Goal: Task Accomplishment & Management: Manage account settings

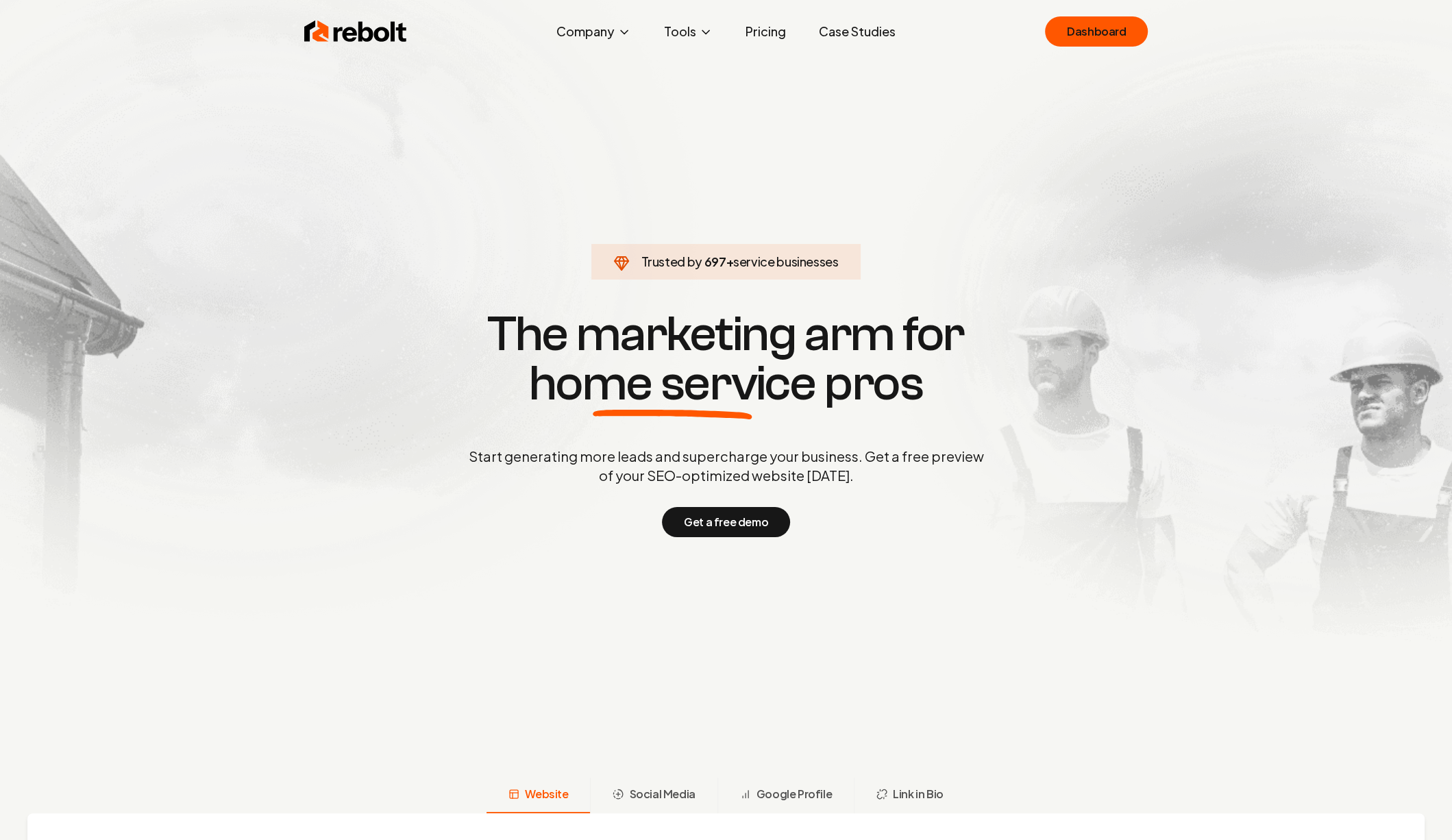
click at [1077, 48] on div "Rebolt Company About Blog Jobs Tools Google Review QR Code Generator Google Bus…" at bounding box center [726, 31] width 877 height 41
click at [1081, 38] on link "Dashboard" at bounding box center [1097, 31] width 103 height 30
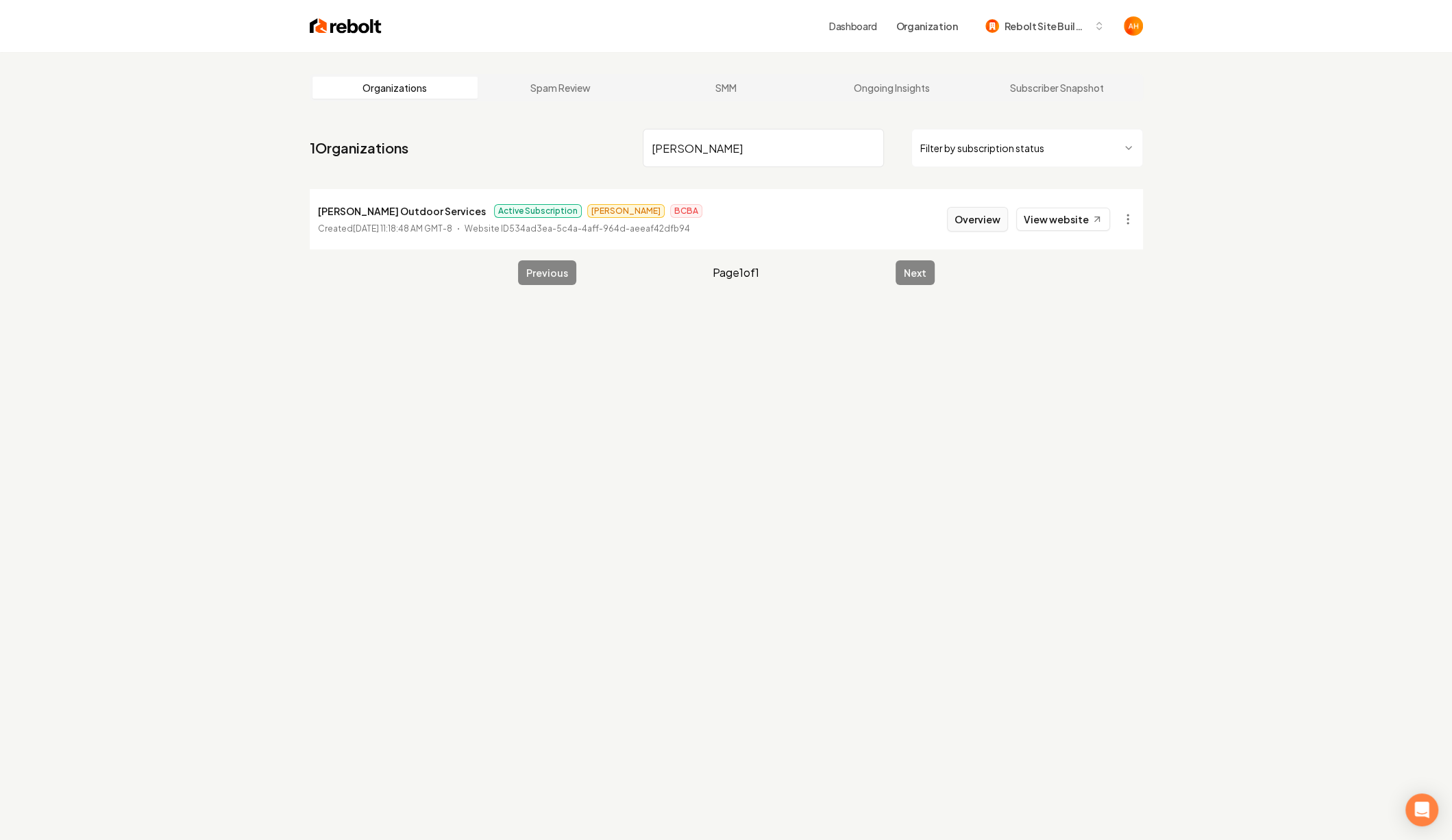
type input "carlson"
click at [978, 219] on button "Overview" at bounding box center [977, 218] width 61 height 24
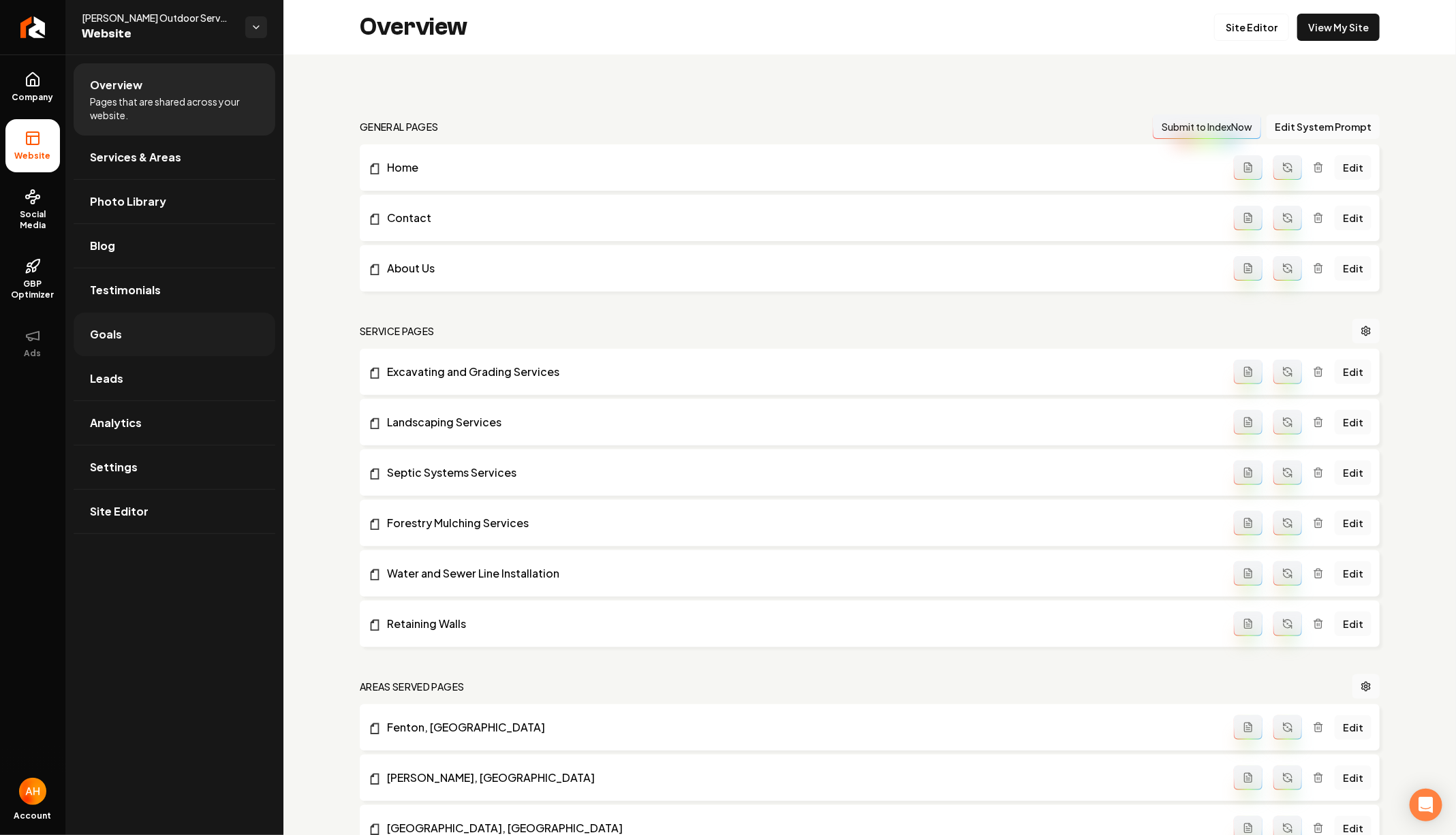
click at [143, 339] on link "Goals" at bounding box center [174, 334] width 202 height 43
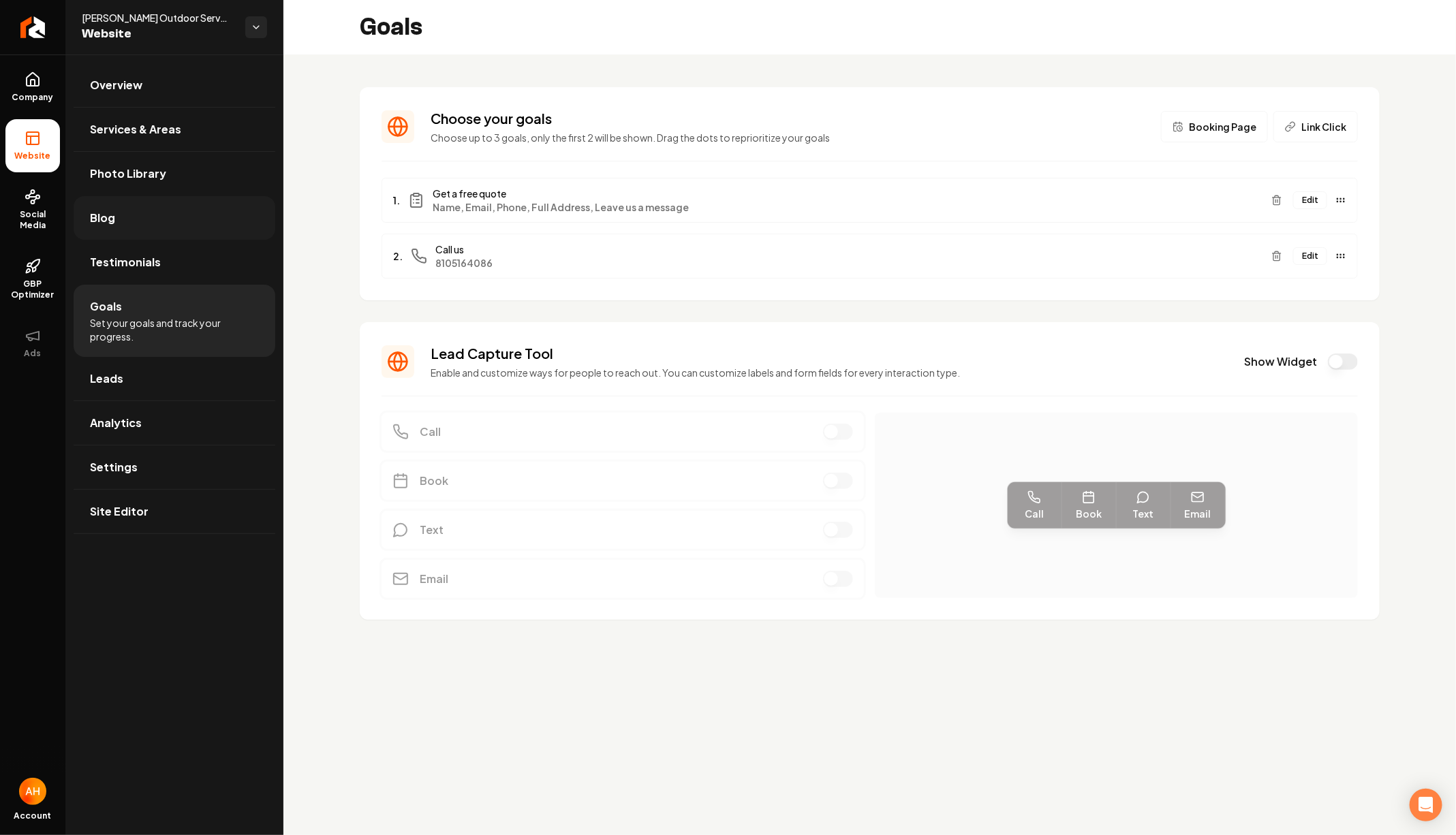
click at [147, 205] on link "Blog" at bounding box center [174, 217] width 202 height 43
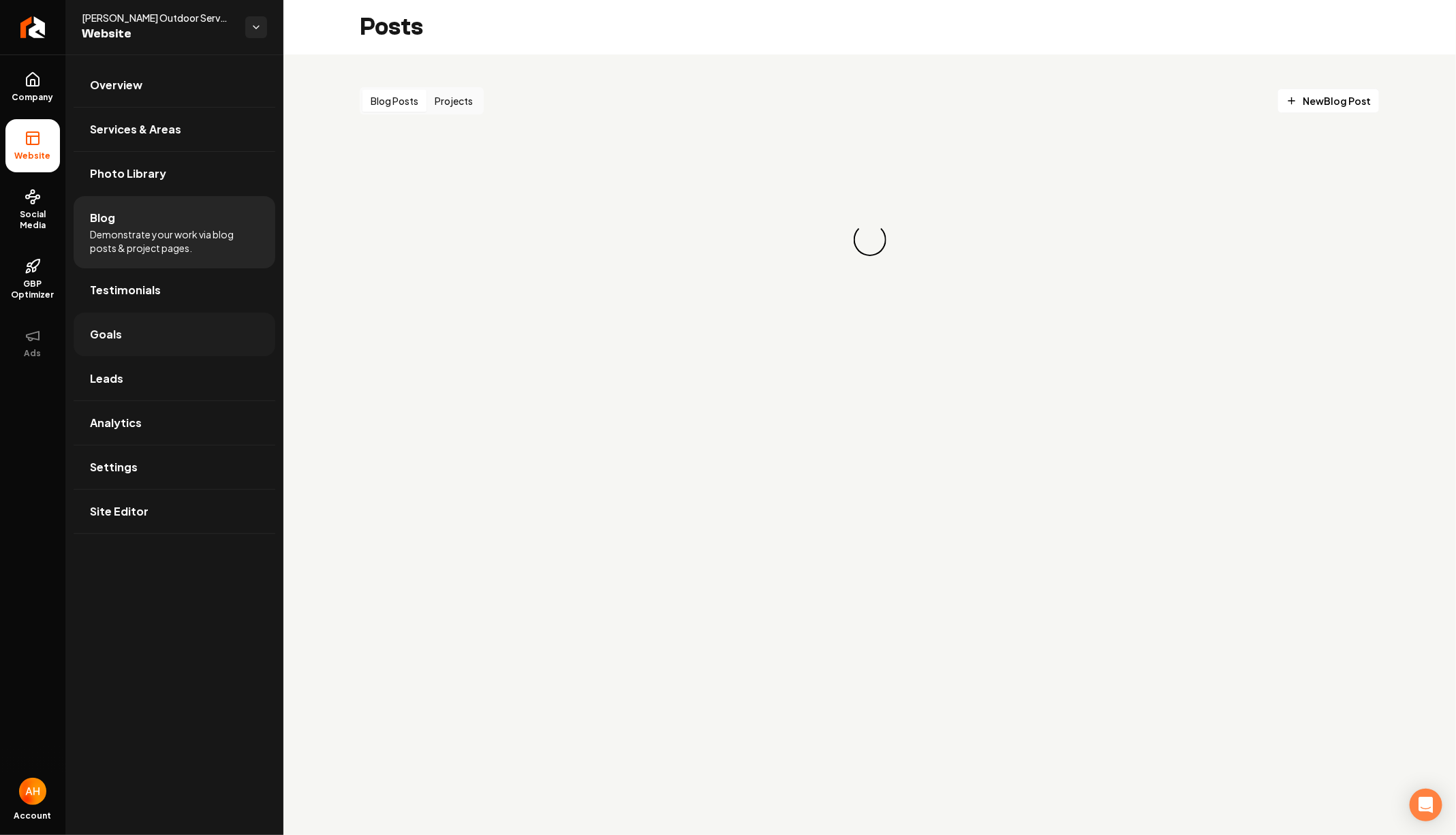
click at [147, 334] on link "Goals" at bounding box center [174, 334] width 202 height 43
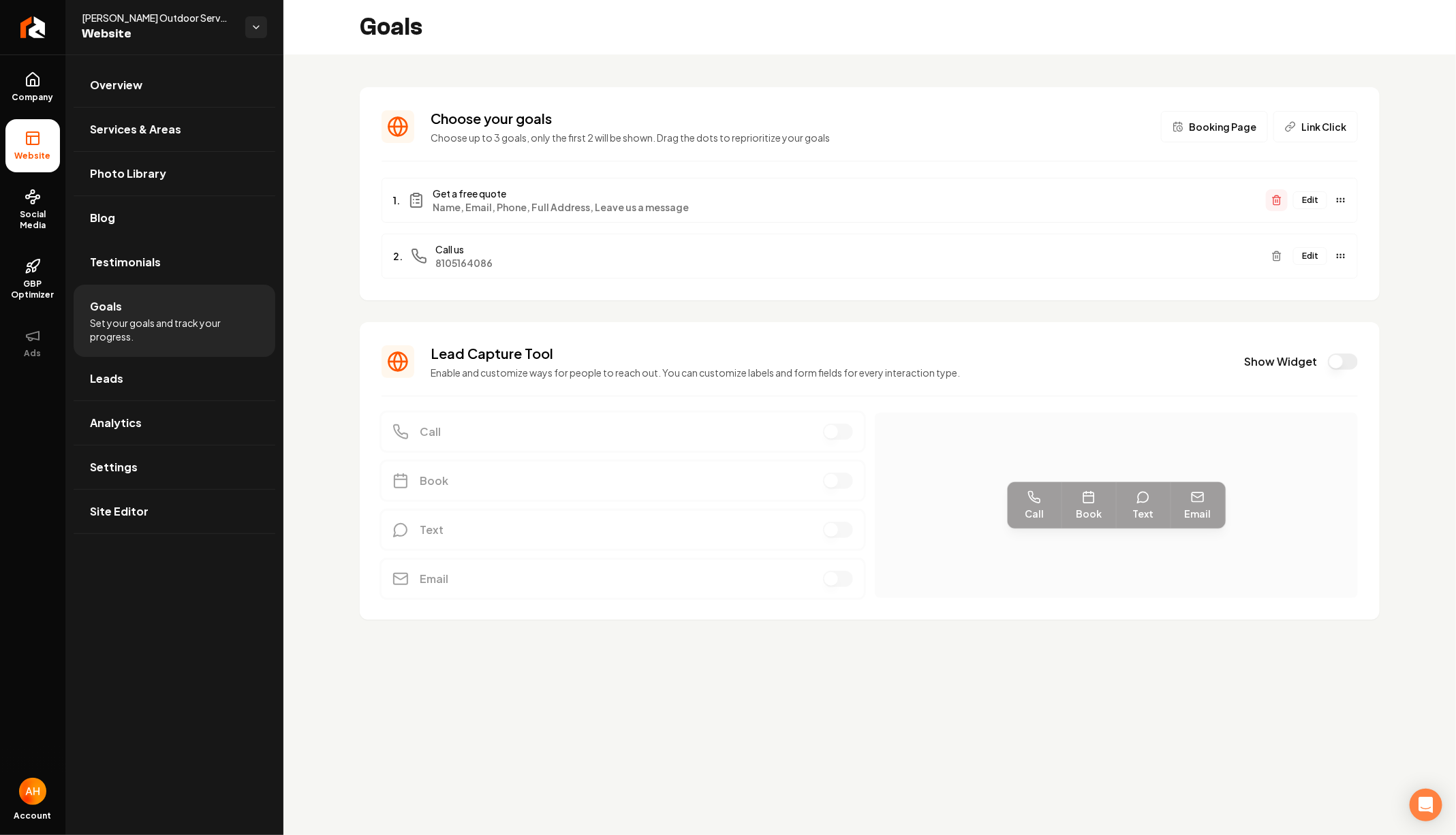
click at [1276, 203] on icon "Main content area" at bounding box center [1276, 200] width 11 height 11
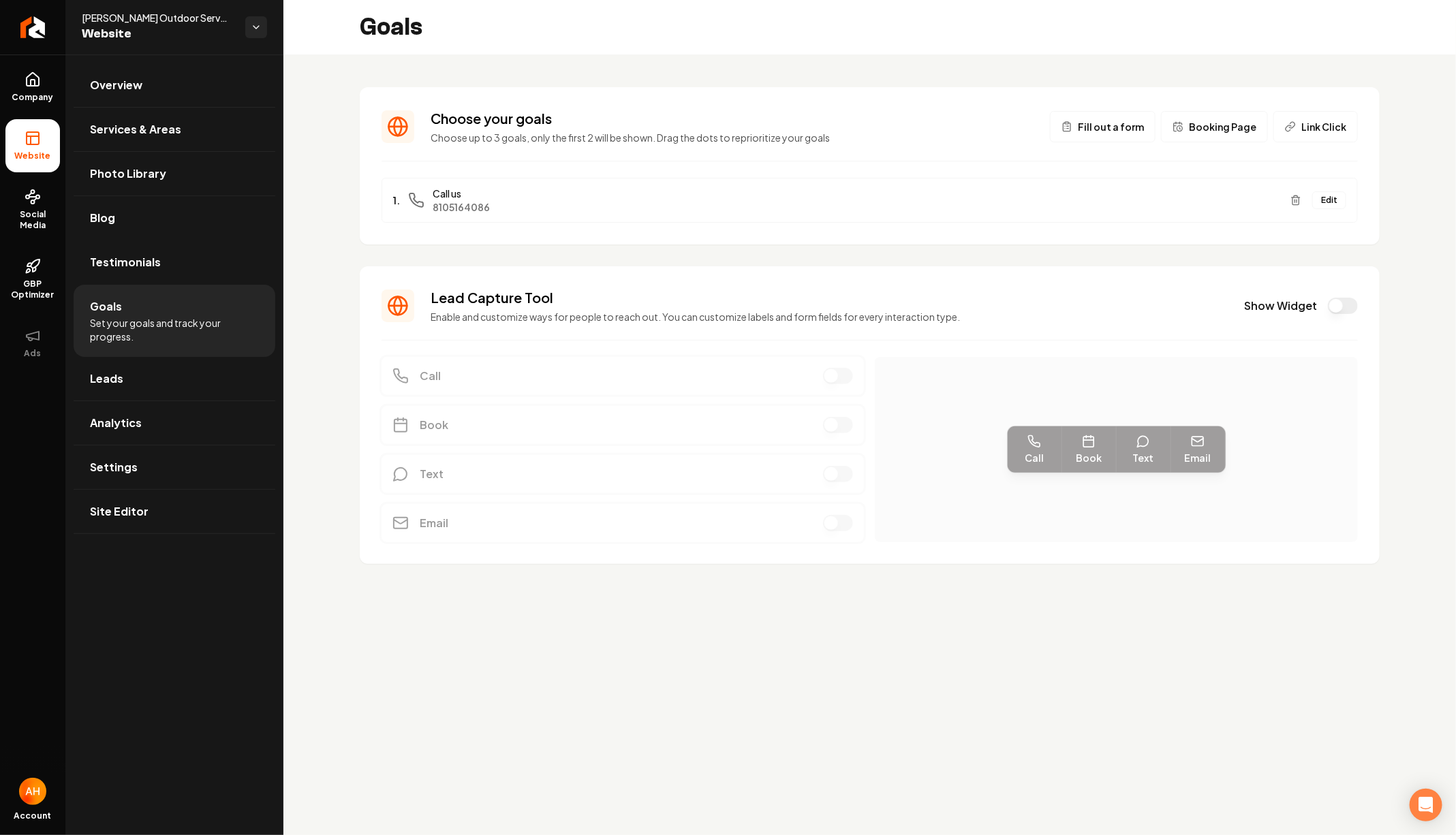
click at [1236, 125] on span "Booking Page" at bounding box center [1222, 126] width 68 height 14
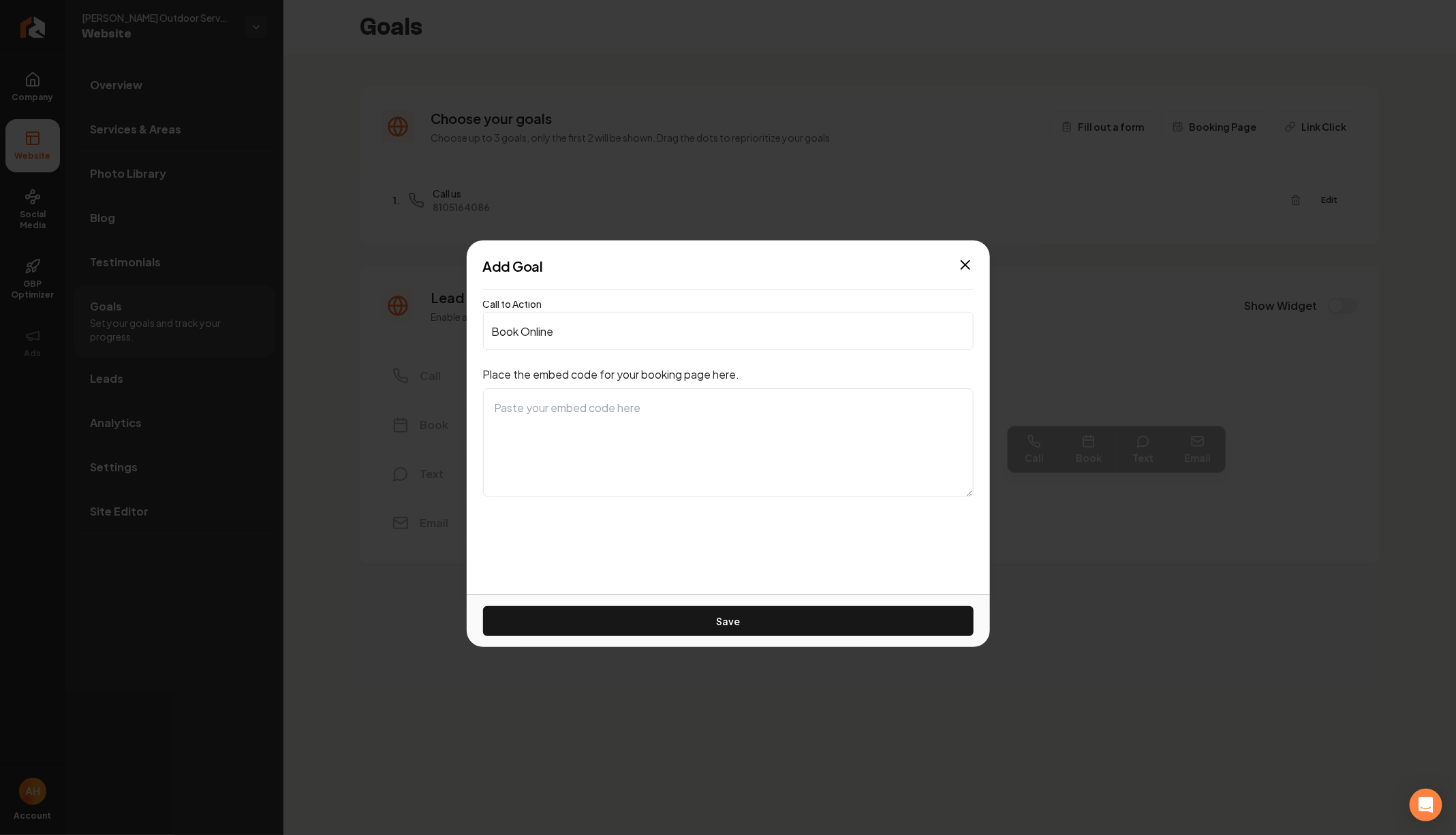
click at [765, 436] on textarea at bounding box center [728, 442] width 490 height 109
paste textarea "<div id="d0e9161b-924e-4989-a40e-b6907a1746fb"></div> <link rel="stylesheet" hr…"
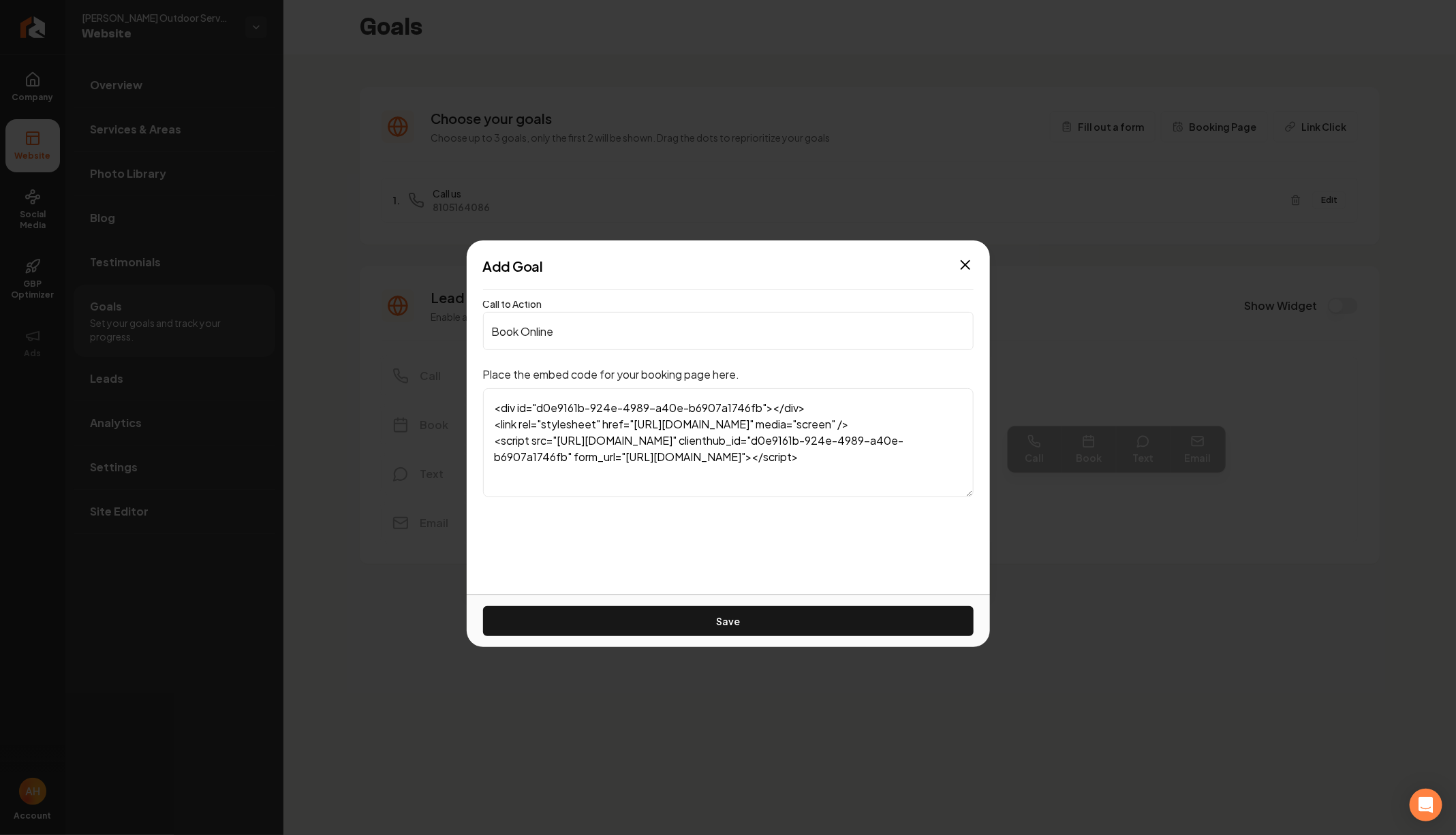
scroll to position [48, 0]
type textarea "<div id="d0e9161b-924e-4989-a40e-b6907a1746fb"></div> <link rel="stylesheet" hr…"
click at [777, 614] on button "Save" at bounding box center [728, 621] width 490 height 30
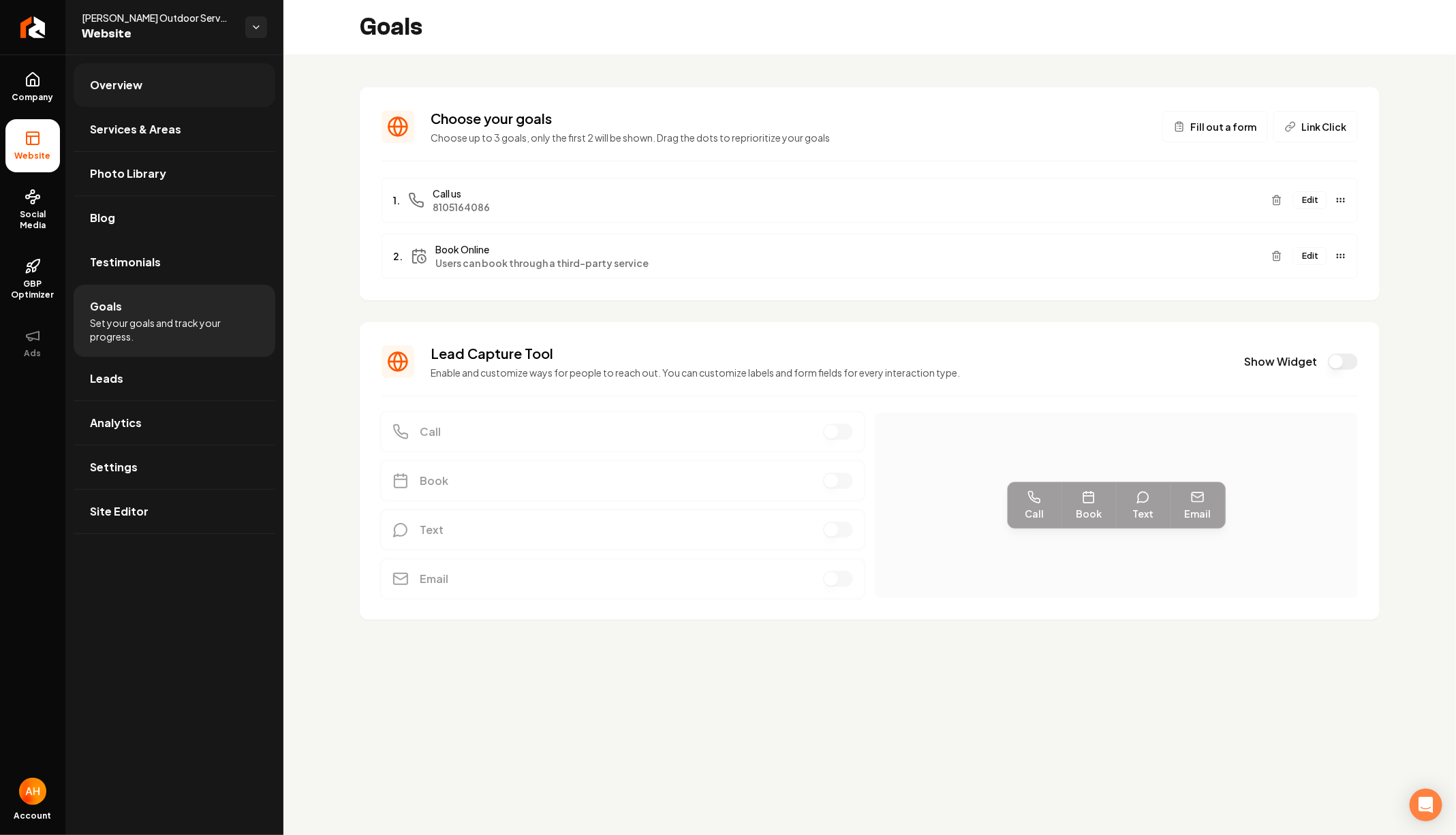
click at [212, 91] on link "Overview" at bounding box center [174, 85] width 202 height 43
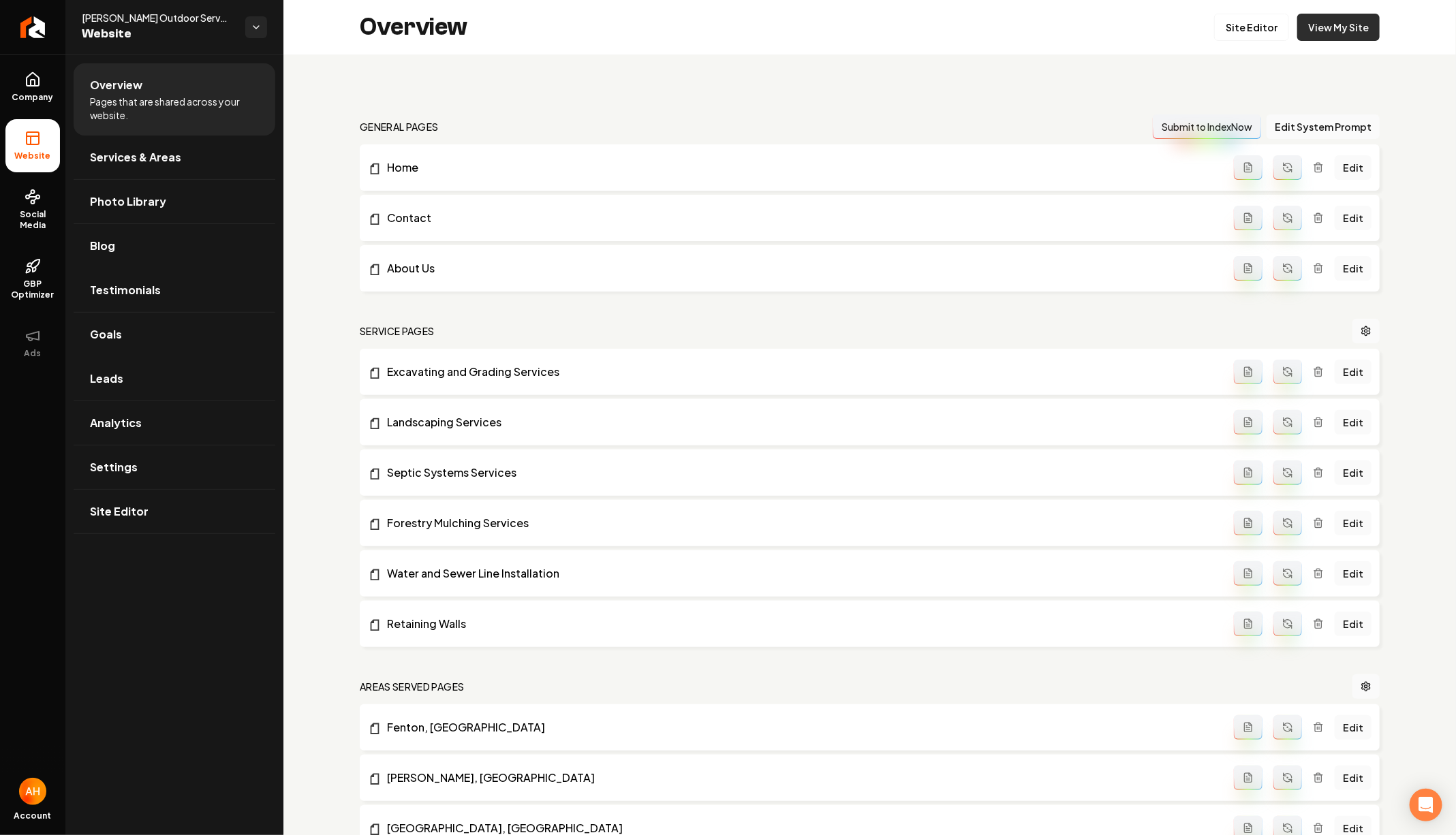
click at [1313, 31] on link "View My Site" at bounding box center [1337, 27] width 82 height 27
click at [1238, 31] on link "Site Editor" at bounding box center [1251, 27] width 75 height 27
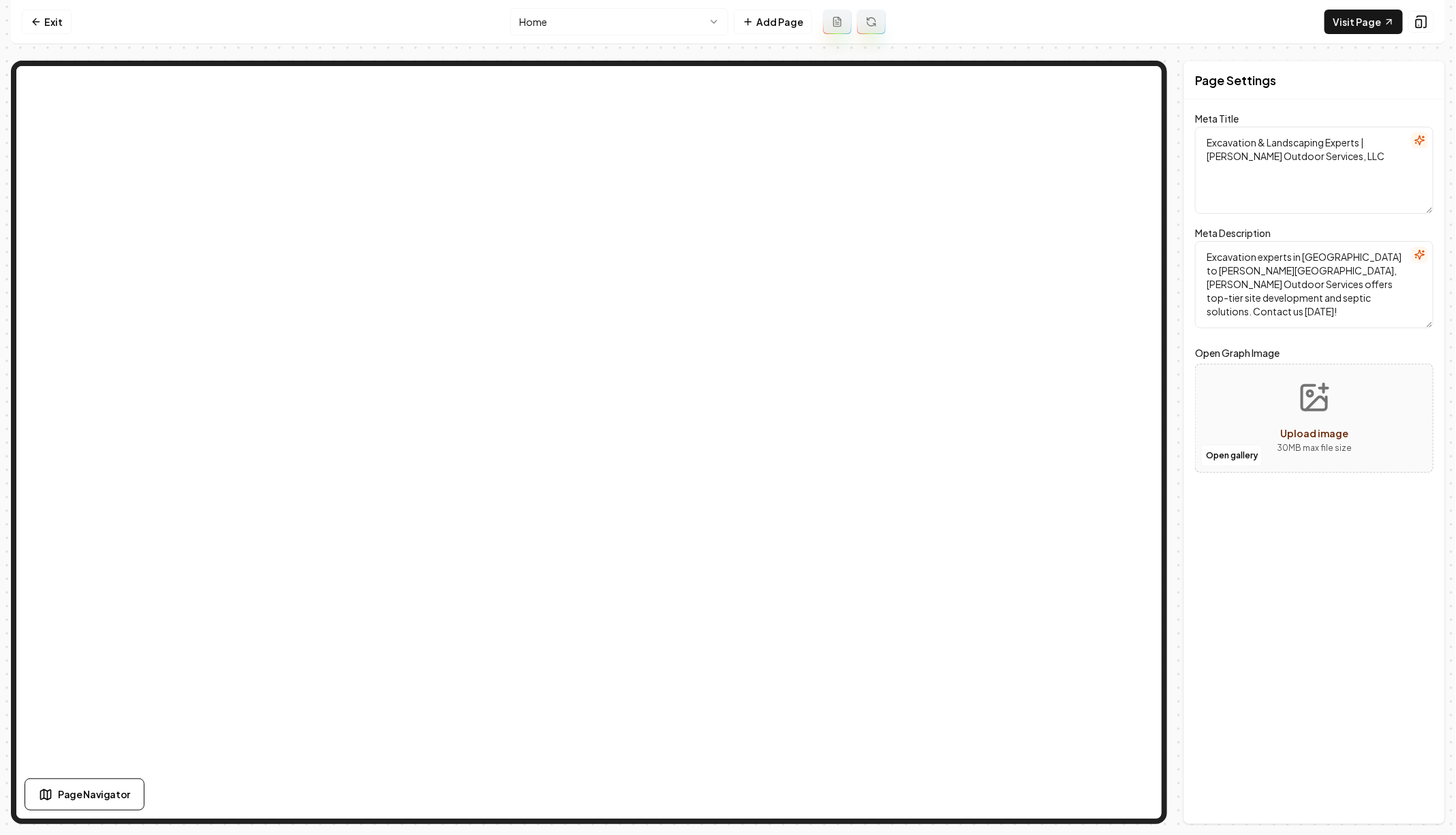
click at [638, 18] on html "Computer Required This feature is only available on a computer. Please switch t…" at bounding box center [728, 417] width 1456 height 835
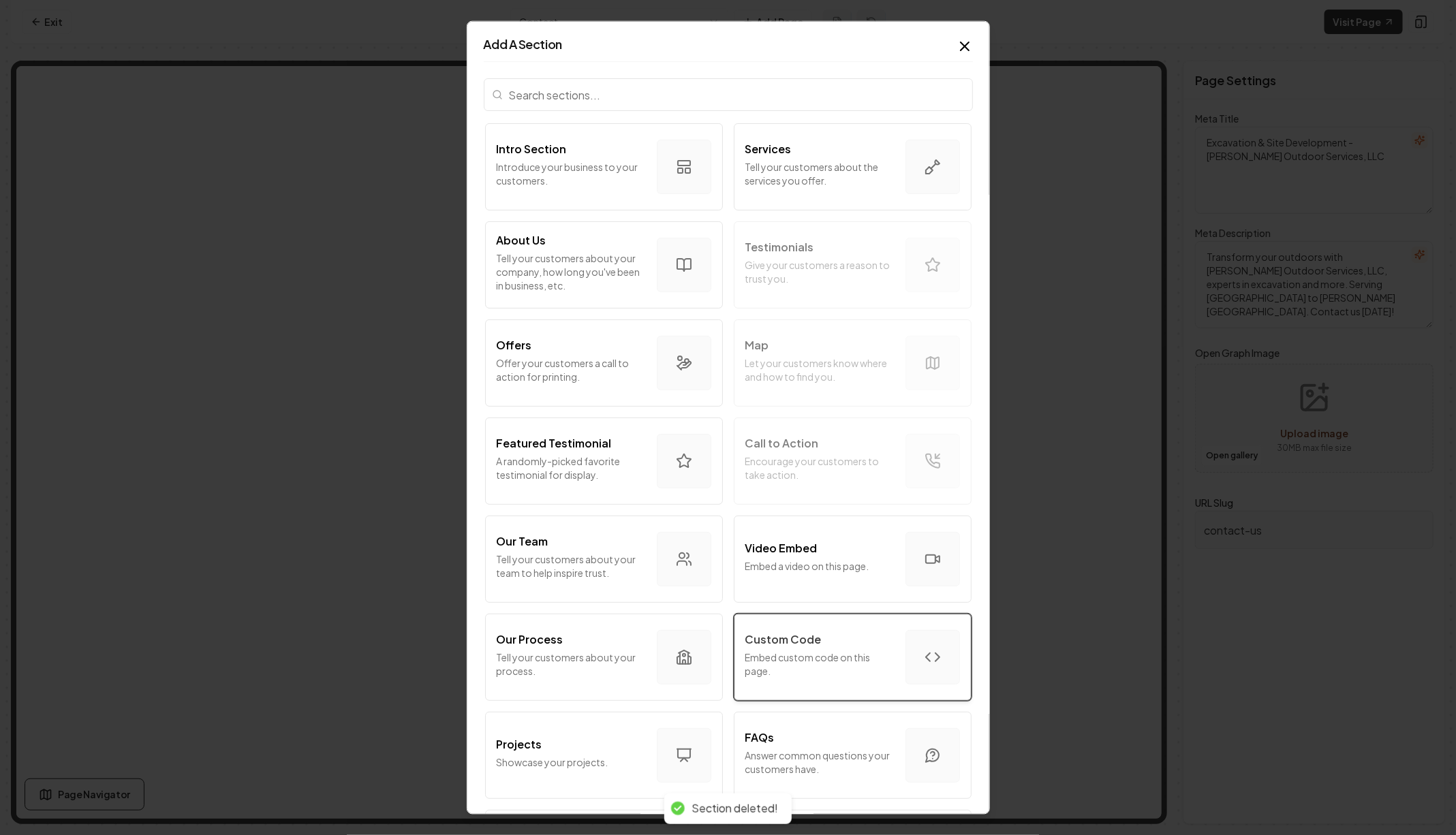
click at [788, 621] on button "Custom Code Embed custom code on this page." at bounding box center [853, 657] width 238 height 87
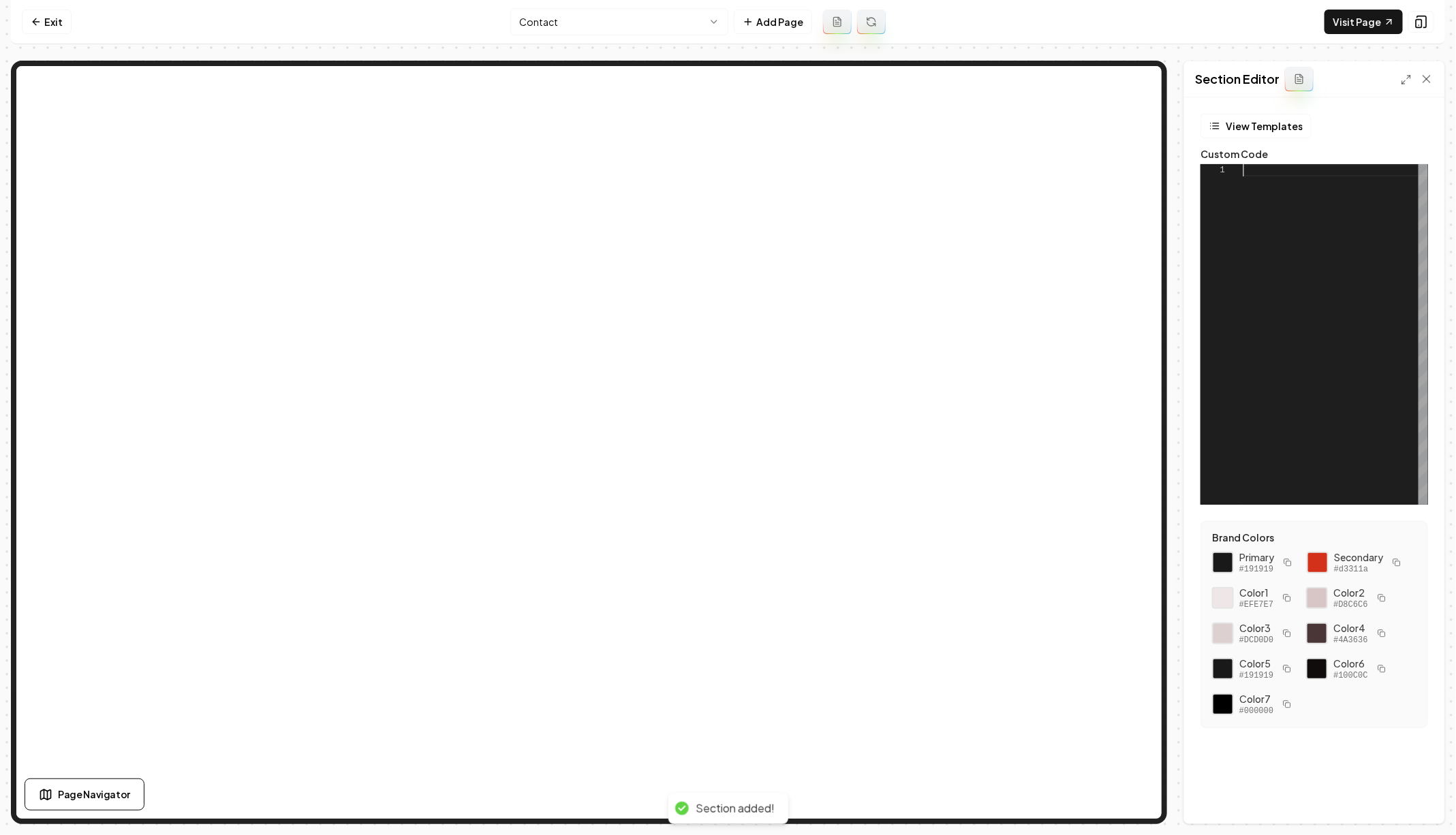
click at [1268, 344] on div at bounding box center [1335, 334] width 185 height 341
click at [1415, 788] on div "Discard Changes Save" at bounding box center [1314, 799] width 261 height 47
click at [1414, 804] on button "Save" at bounding box center [1414, 799] width 41 height 24
type textarea "**********"
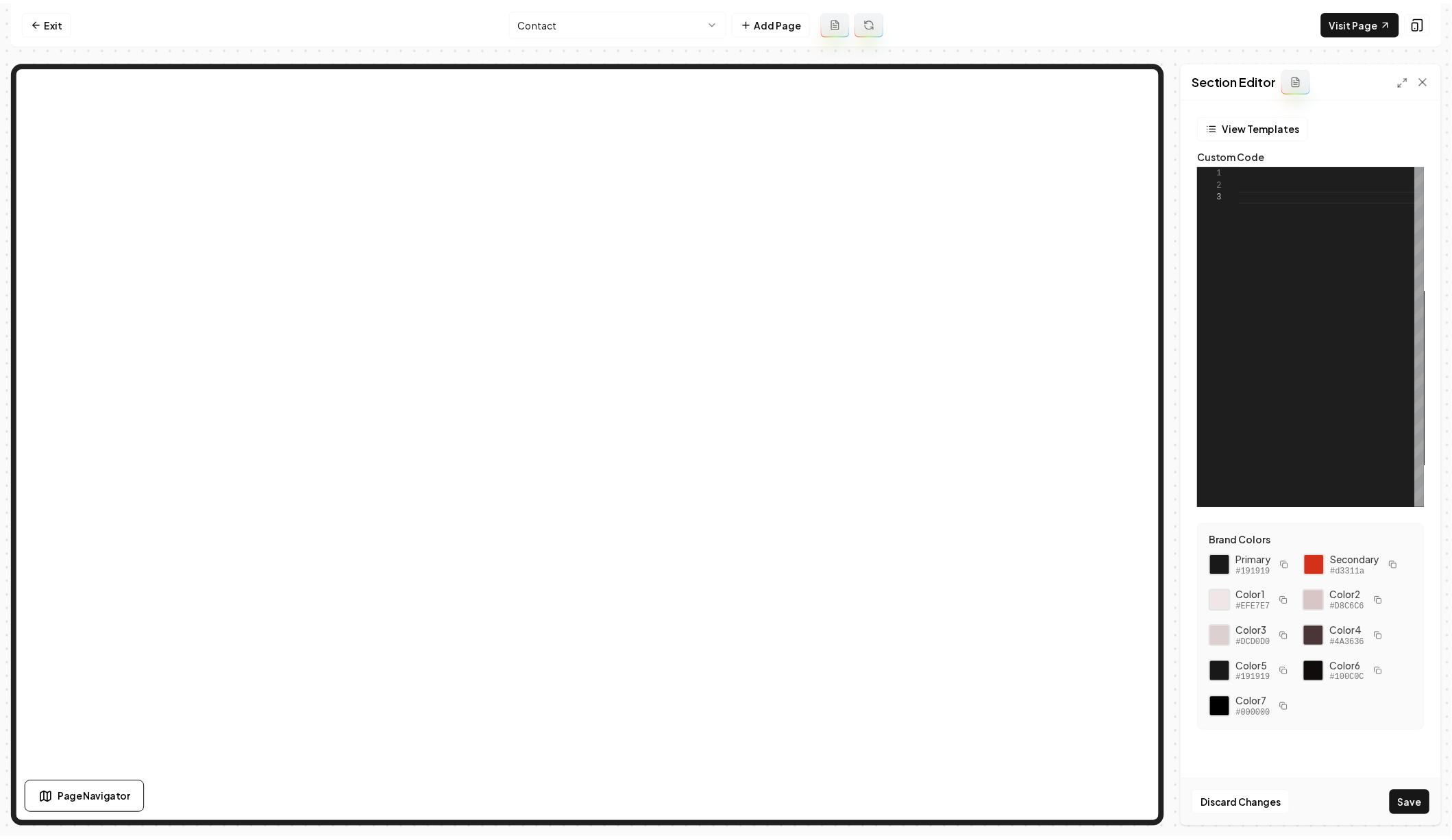
scroll to position [74, 45]
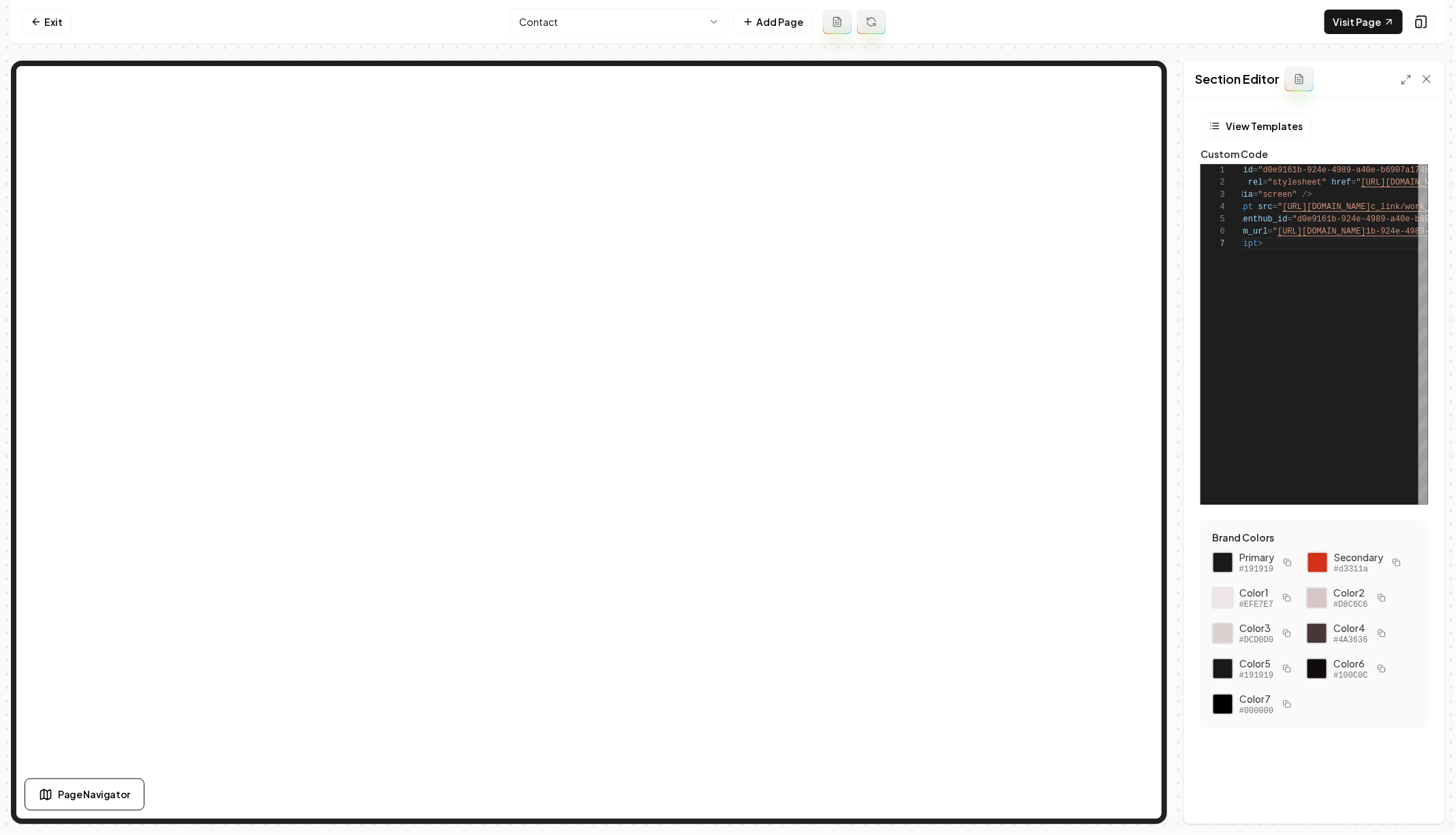
click at [54, 4] on nav "Exit Contact Add Page Visit Page" at bounding box center [727, 22] width 1434 height 44
click at [43, 10] on link "Exit" at bounding box center [47, 21] width 50 height 24
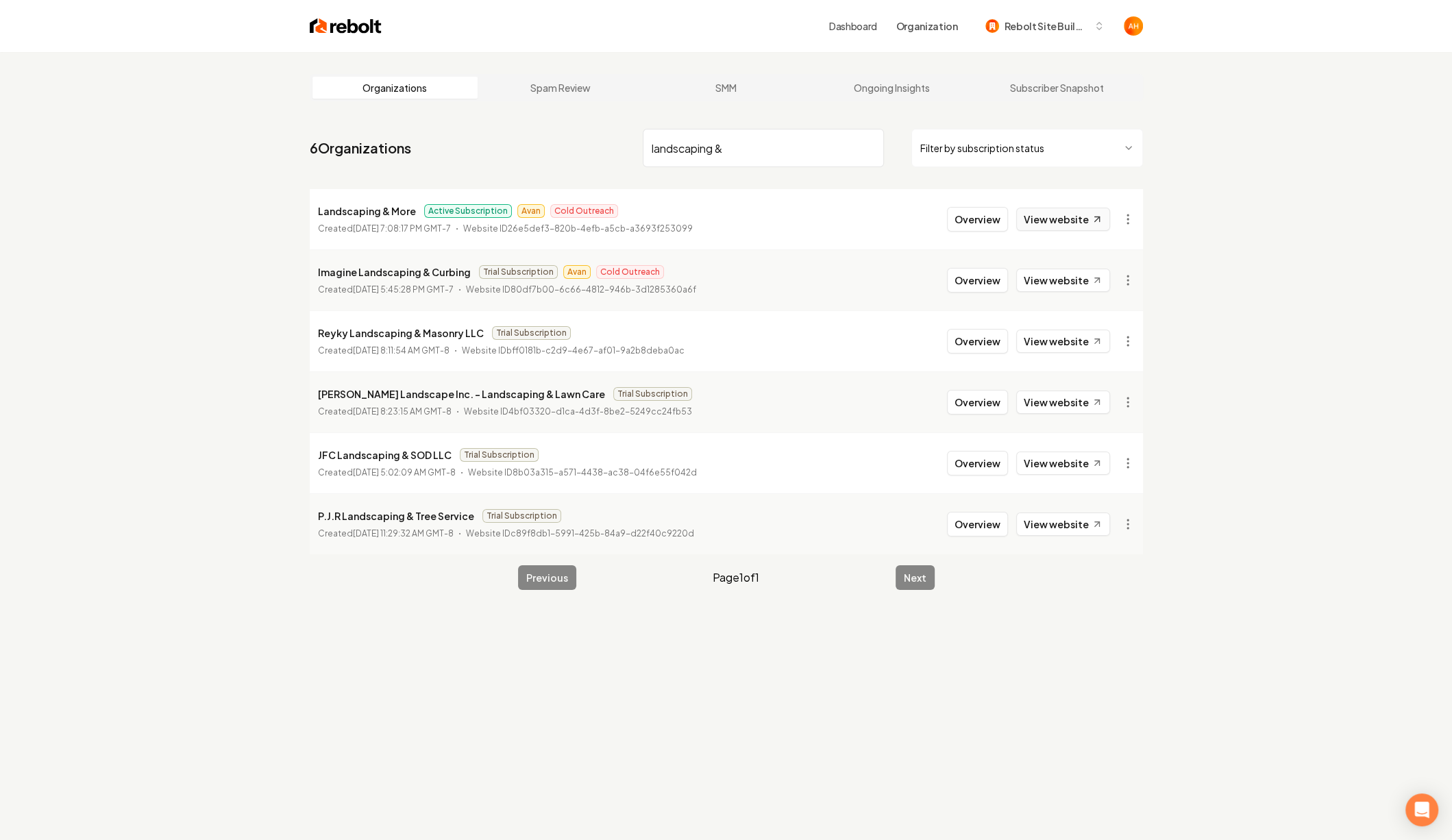
click at [1074, 218] on link "View website" at bounding box center [1063, 219] width 94 height 23
click at [1210, 63] on div "Organizations Spam Review SMM Ongoing Insights Subscriber Snapshot 6 Organizati…" at bounding box center [726, 472] width 1452 height 840
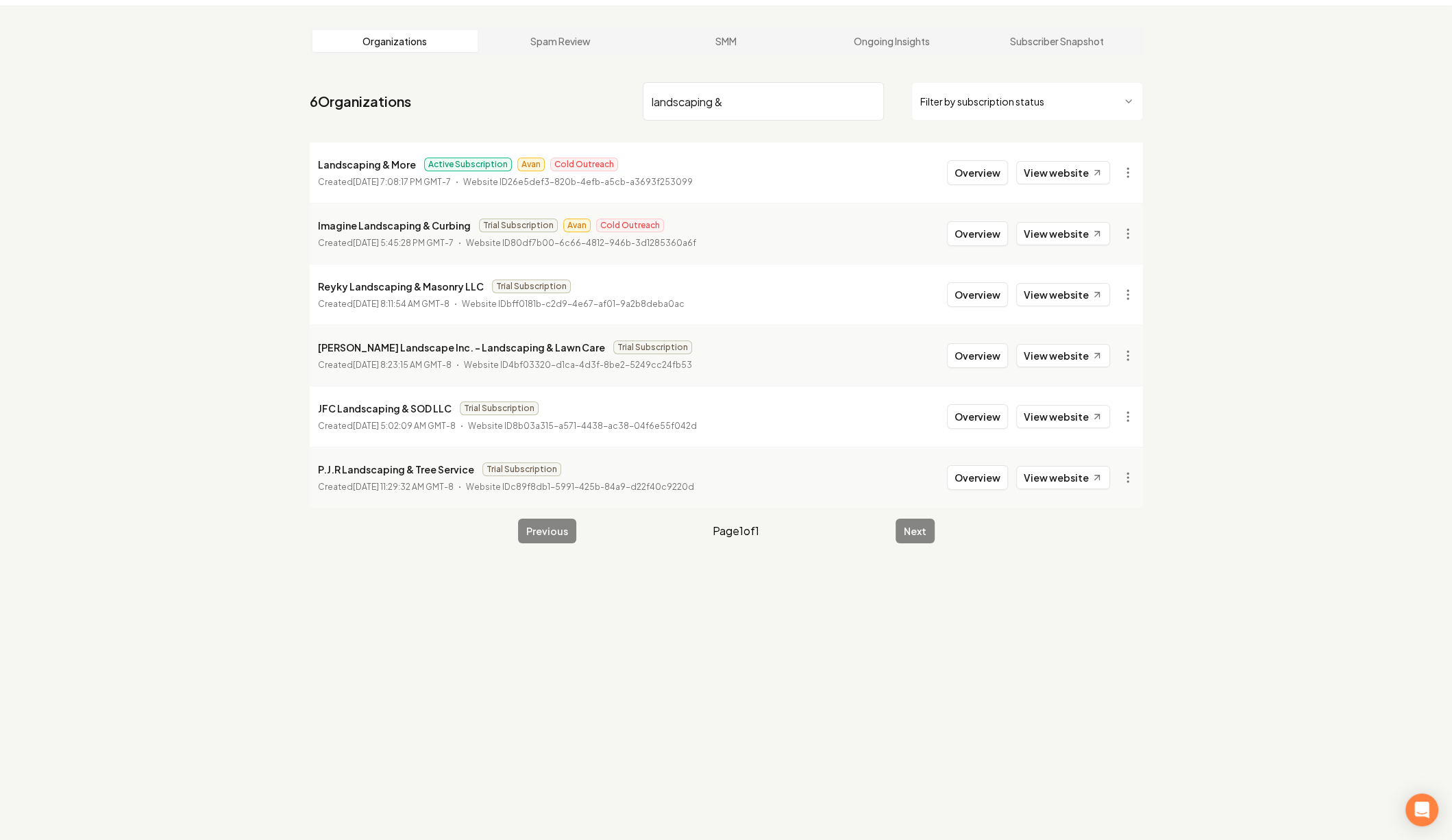
scroll to position [52, 0]
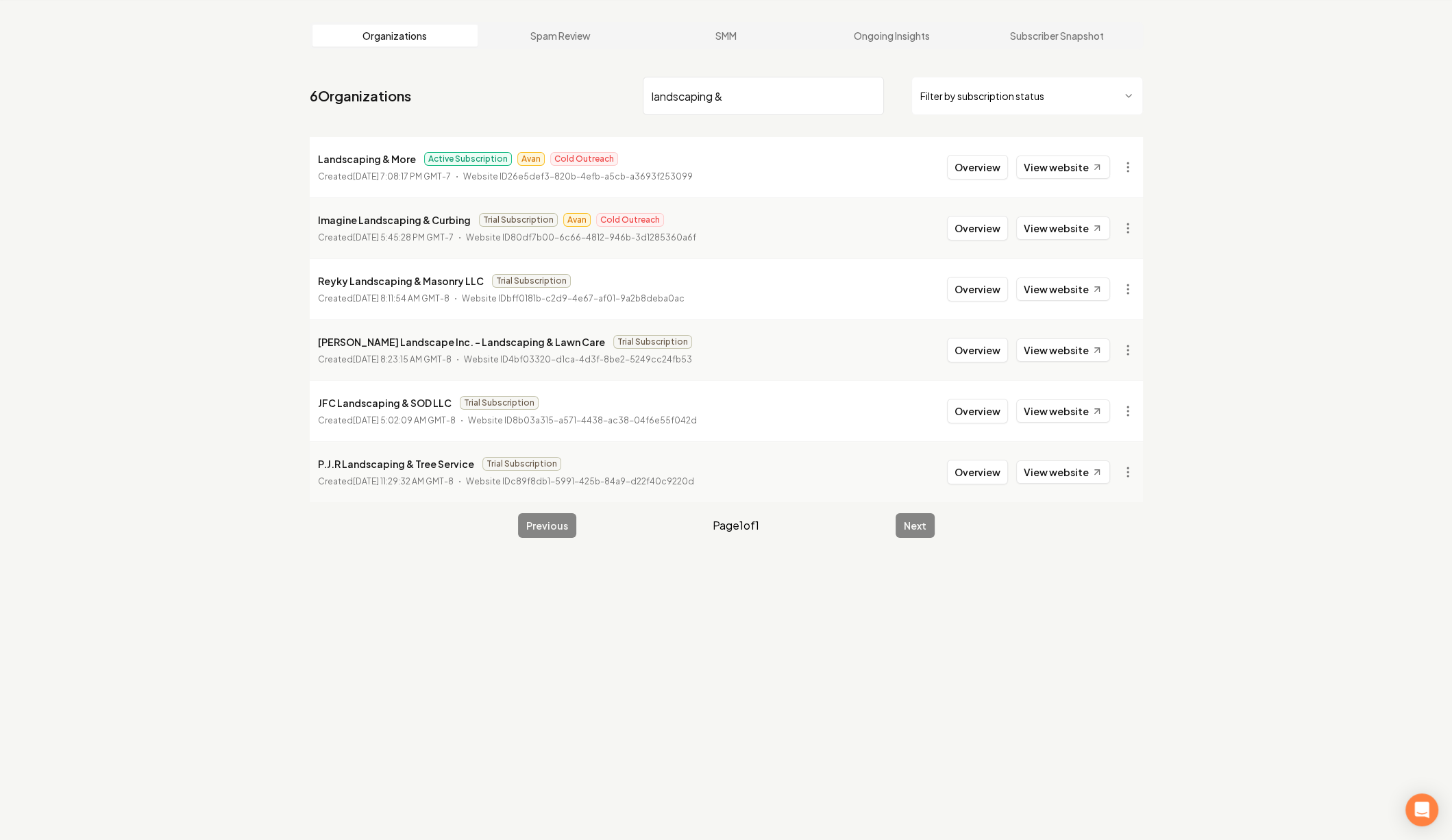
click at [839, 101] on input "landscaping &" at bounding box center [763, 96] width 241 height 39
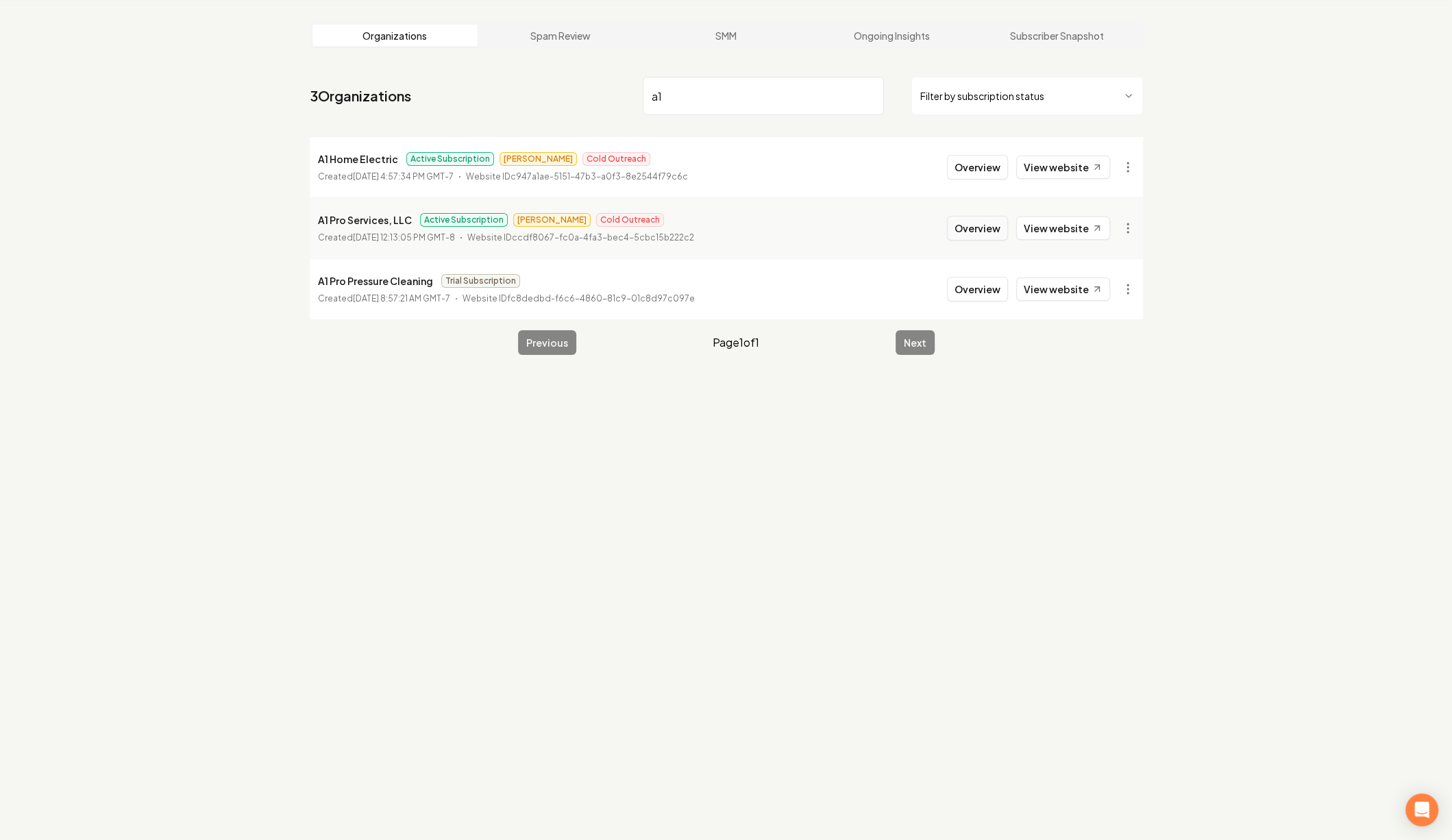
type input "a1"
click at [966, 234] on button "Overview" at bounding box center [977, 227] width 61 height 24
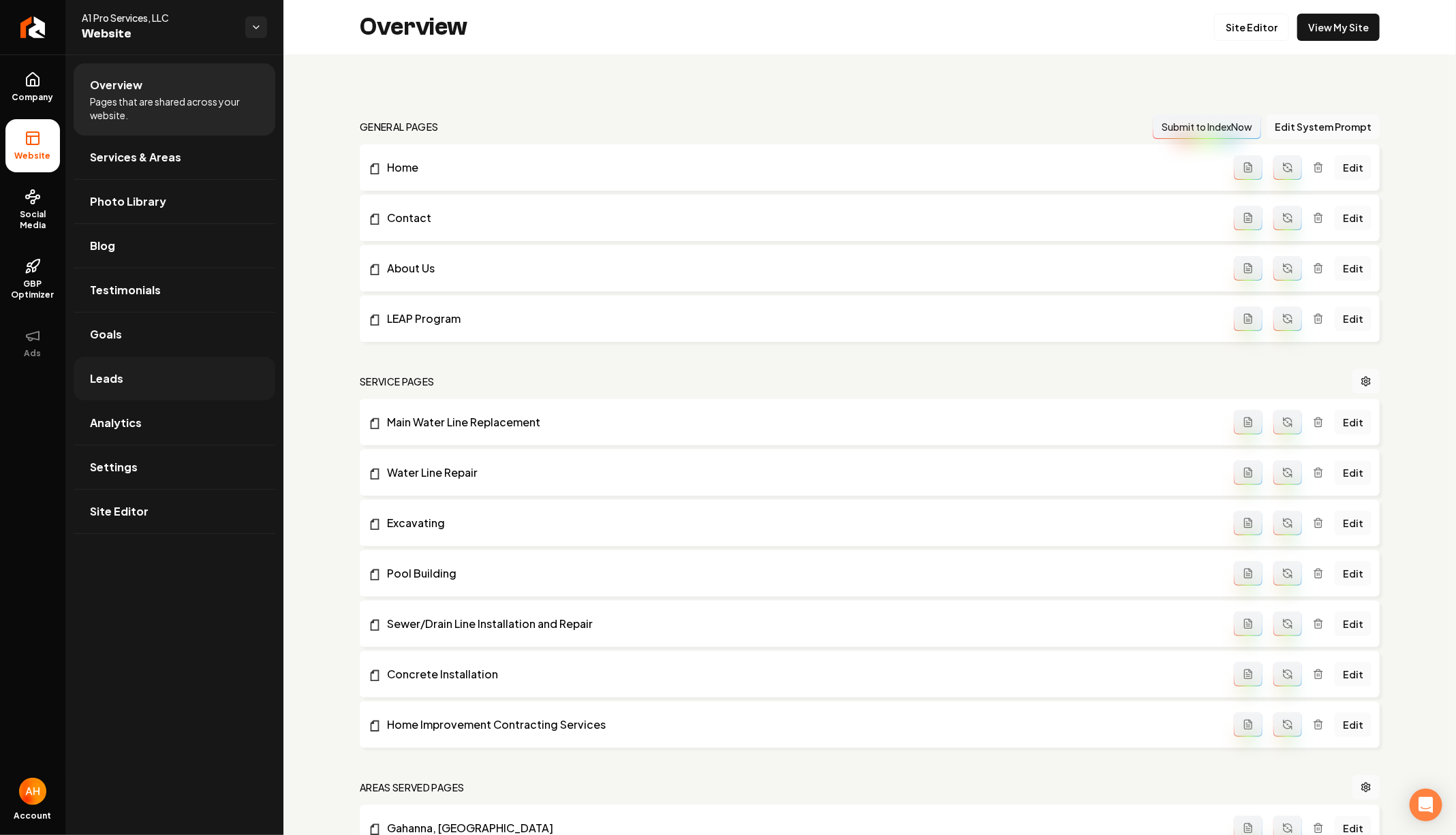
click at [179, 389] on link "Leads" at bounding box center [174, 378] width 202 height 43
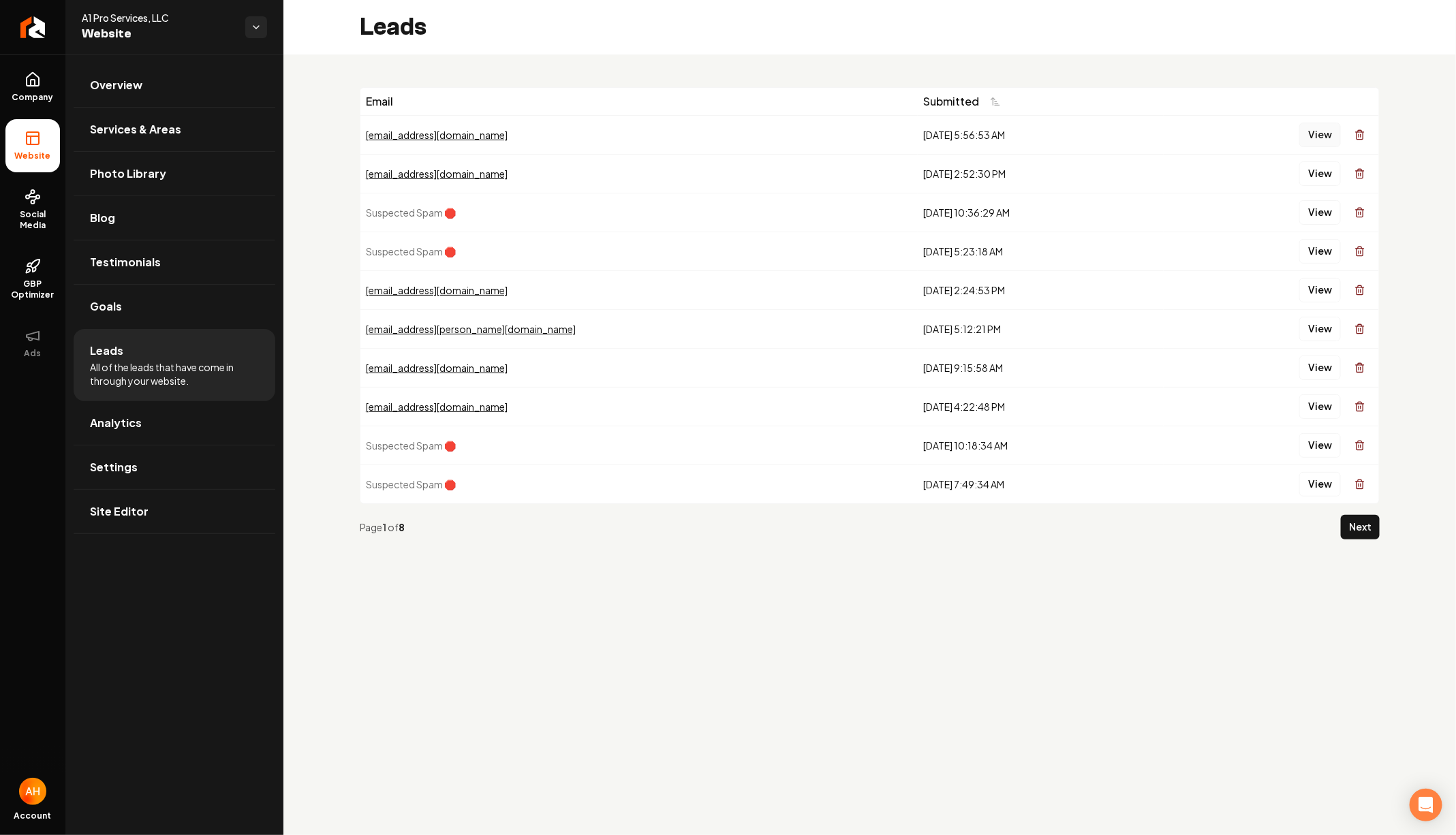
click at [1324, 128] on button "View" at bounding box center [1320, 134] width 42 height 24
click at [176, 85] on link "Overview" at bounding box center [174, 85] width 202 height 43
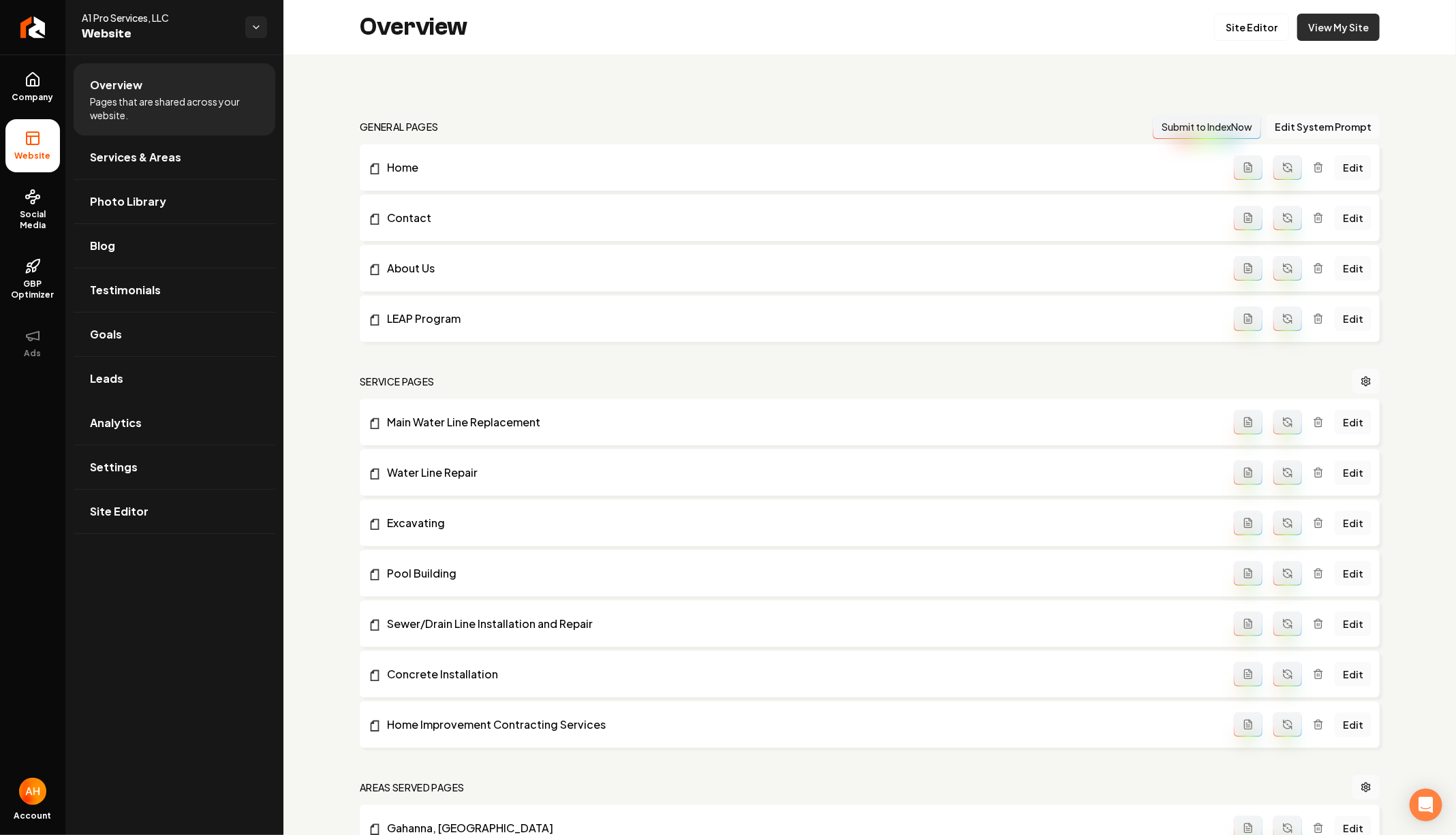
click at [1313, 30] on link "View My Site" at bounding box center [1337, 27] width 82 height 27
click at [650, 45] on div "Overview Site Editor View My Site" at bounding box center [870, 27] width 1172 height 54
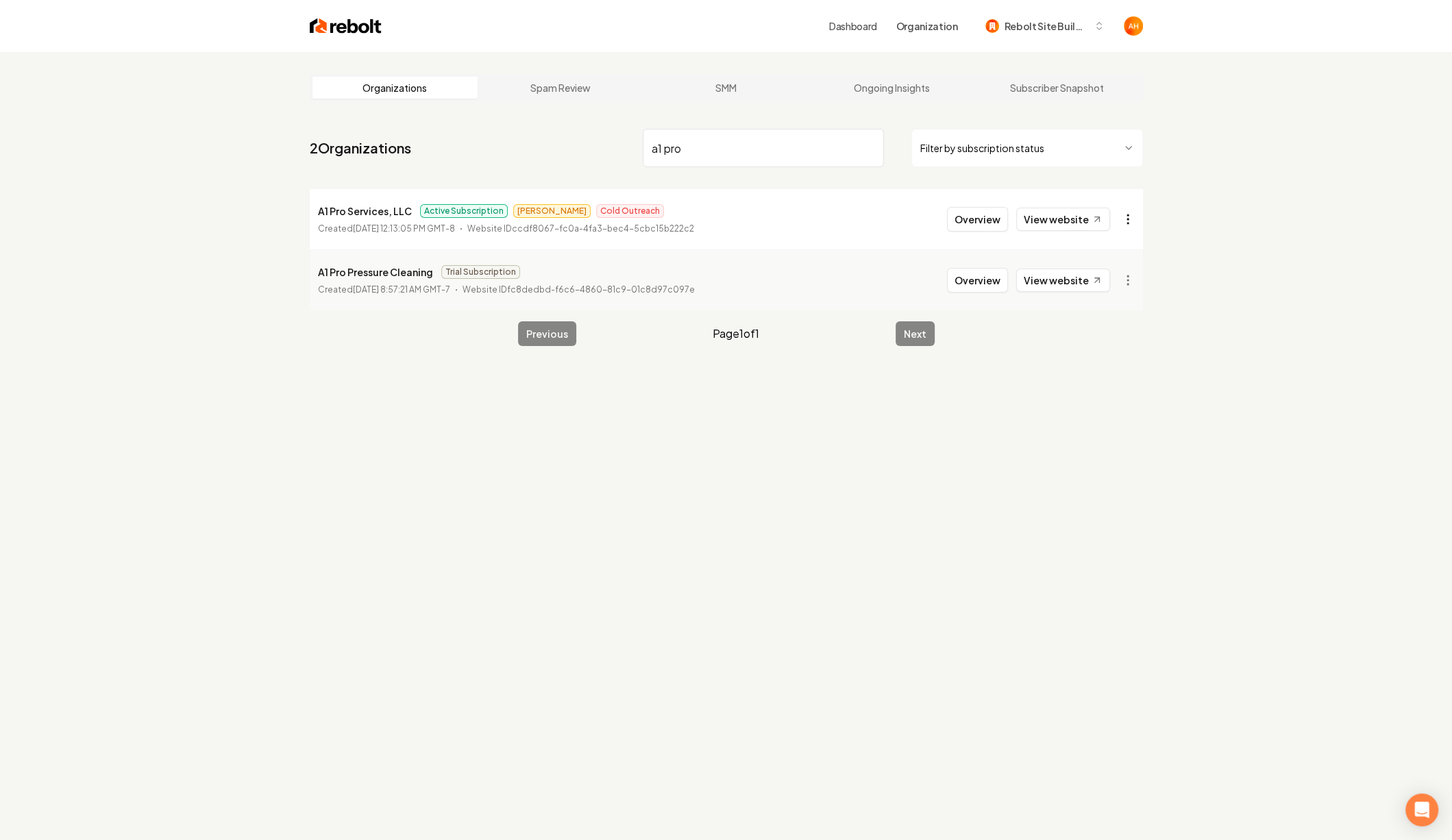
type input "a1 pro"
click at [1125, 212] on html "Dashboard Organization Rebolt Site Builder Organizations Spam Review SMM Ongoin…" at bounding box center [726, 420] width 1452 height 840
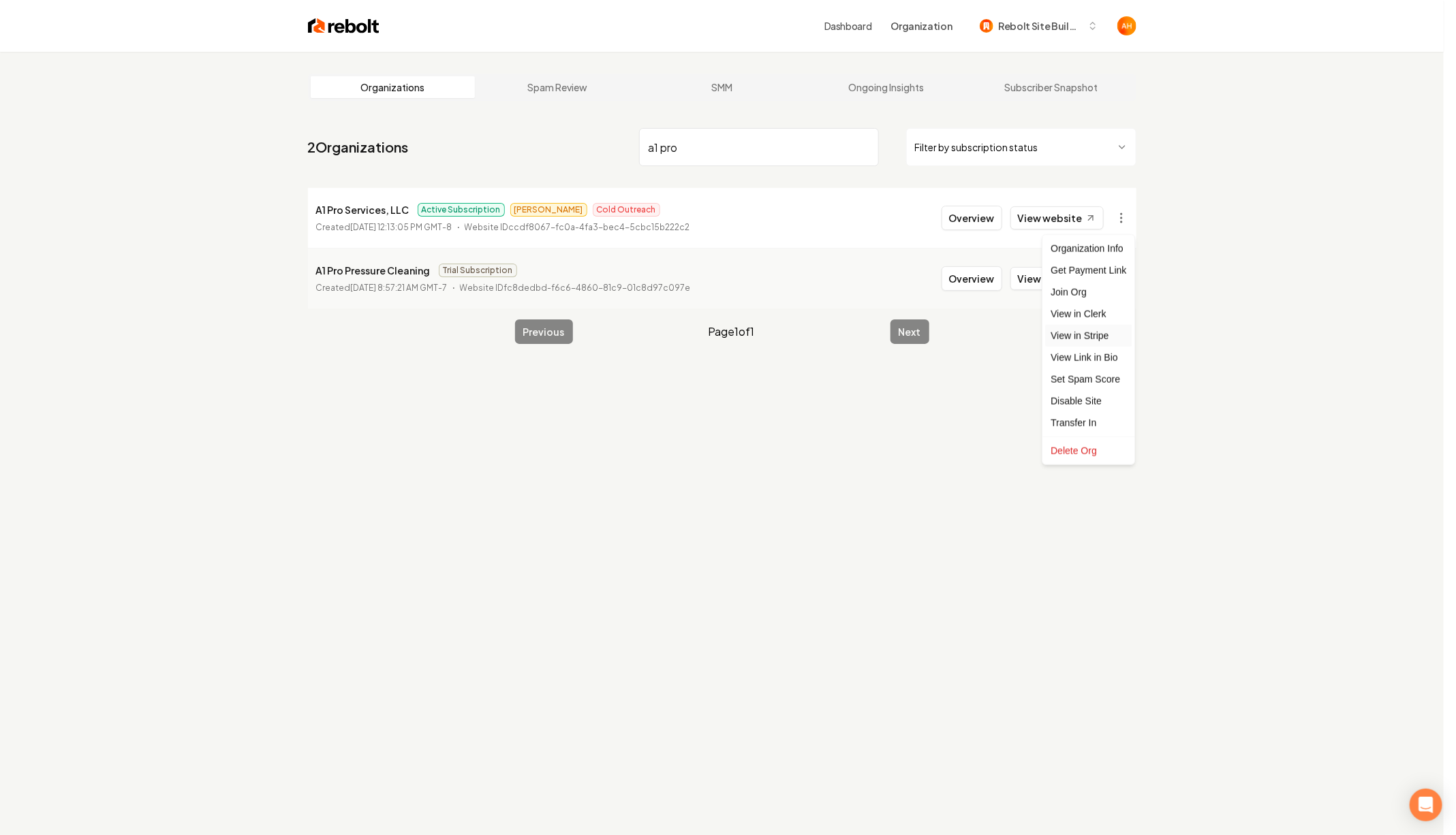
click at [1071, 328] on link "View in Stripe" at bounding box center [1088, 336] width 87 height 22
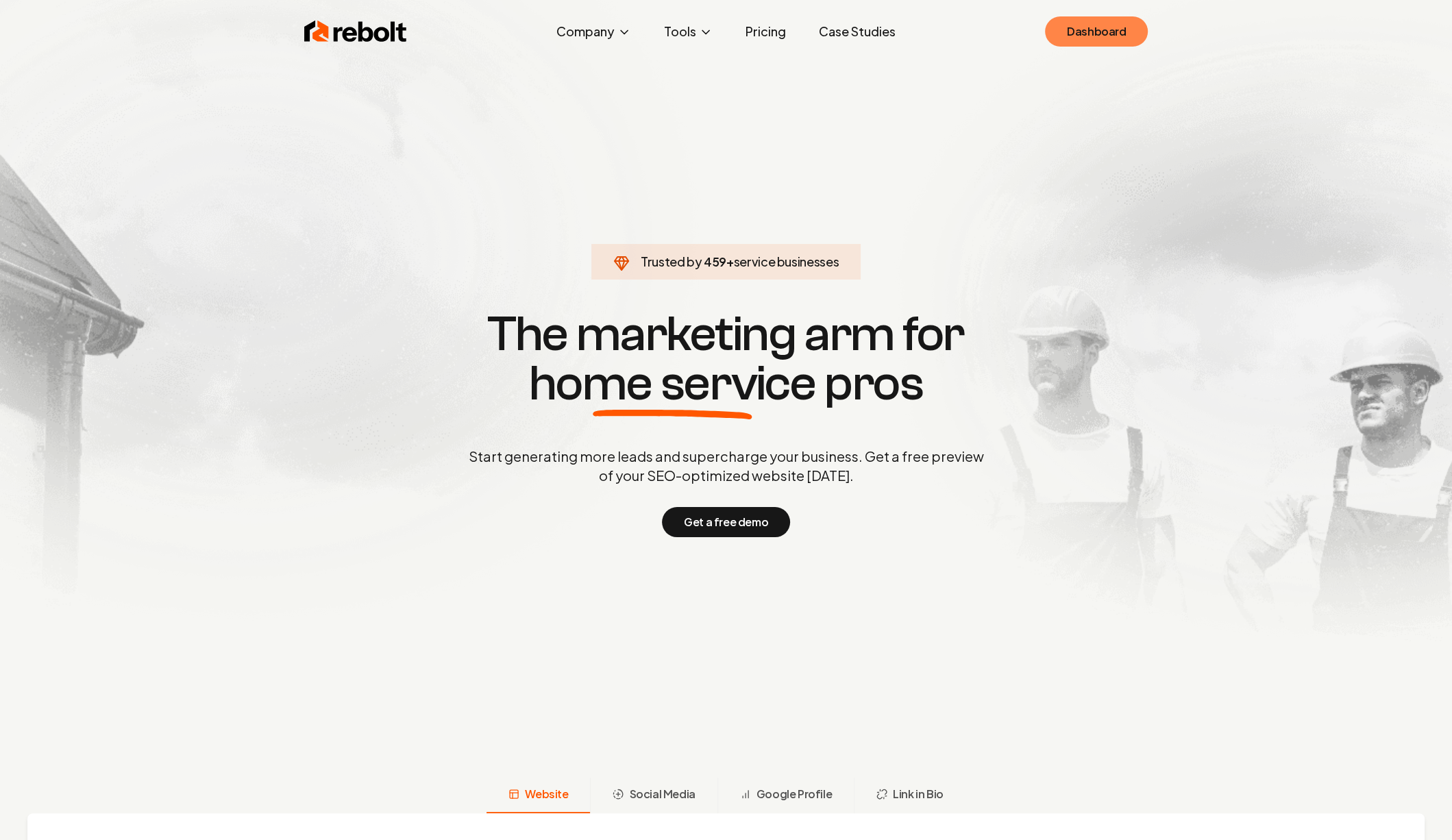
click at [1114, 33] on link "Dashboard" at bounding box center [1097, 31] width 103 height 30
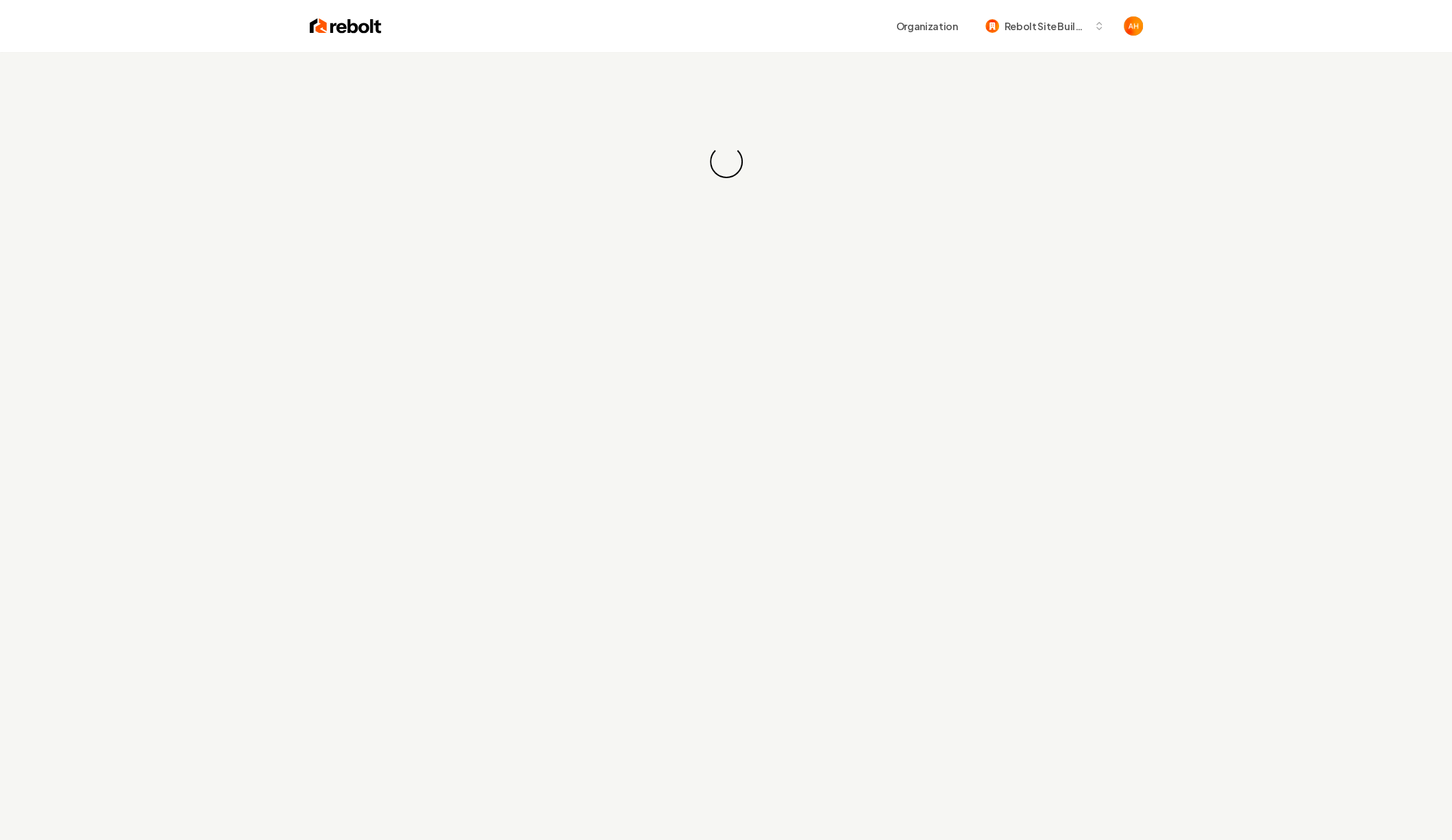
click at [706, 32] on div "Organization Rebolt Site Builder" at bounding box center [762, 25] width 761 height 24
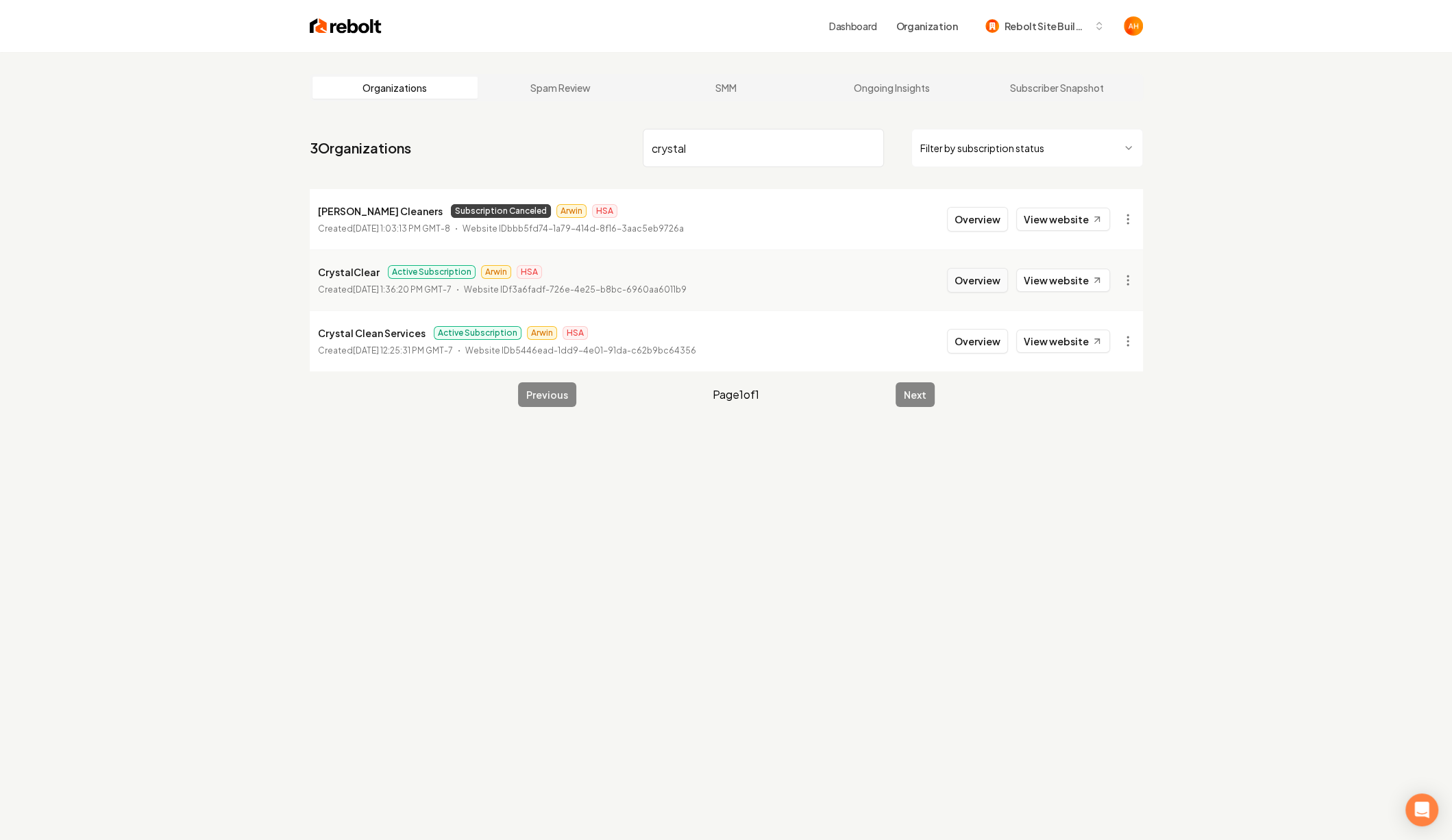
type input "crystal"
click at [958, 283] on button "Overview" at bounding box center [977, 280] width 61 height 24
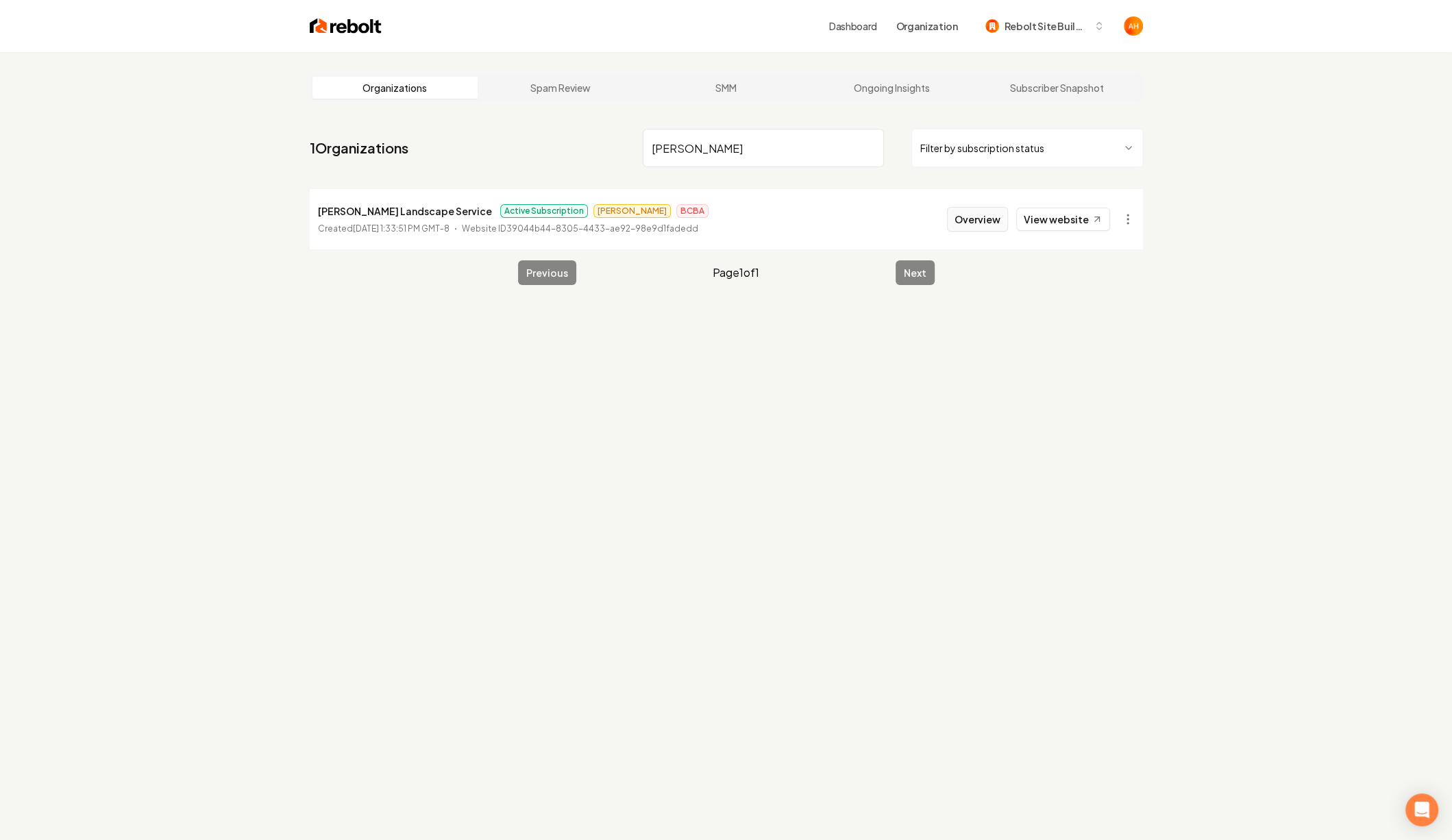
type input "[PERSON_NAME]"
click at [956, 222] on button "Overview" at bounding box center [977, 218] width 61 height 24
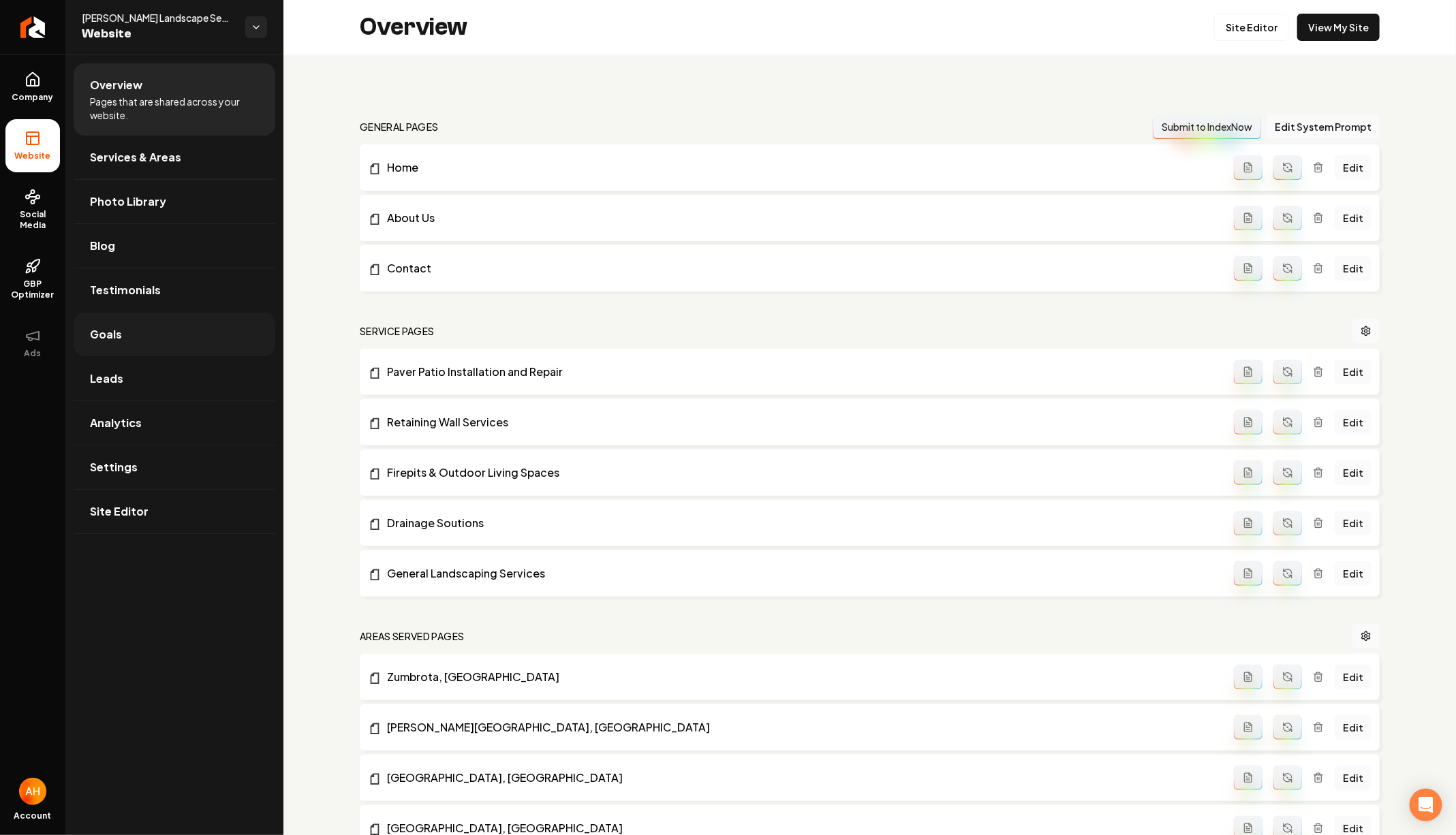
click at [161, 353] on link "Goals" at bounding box center [174, 334] width 202 height 43
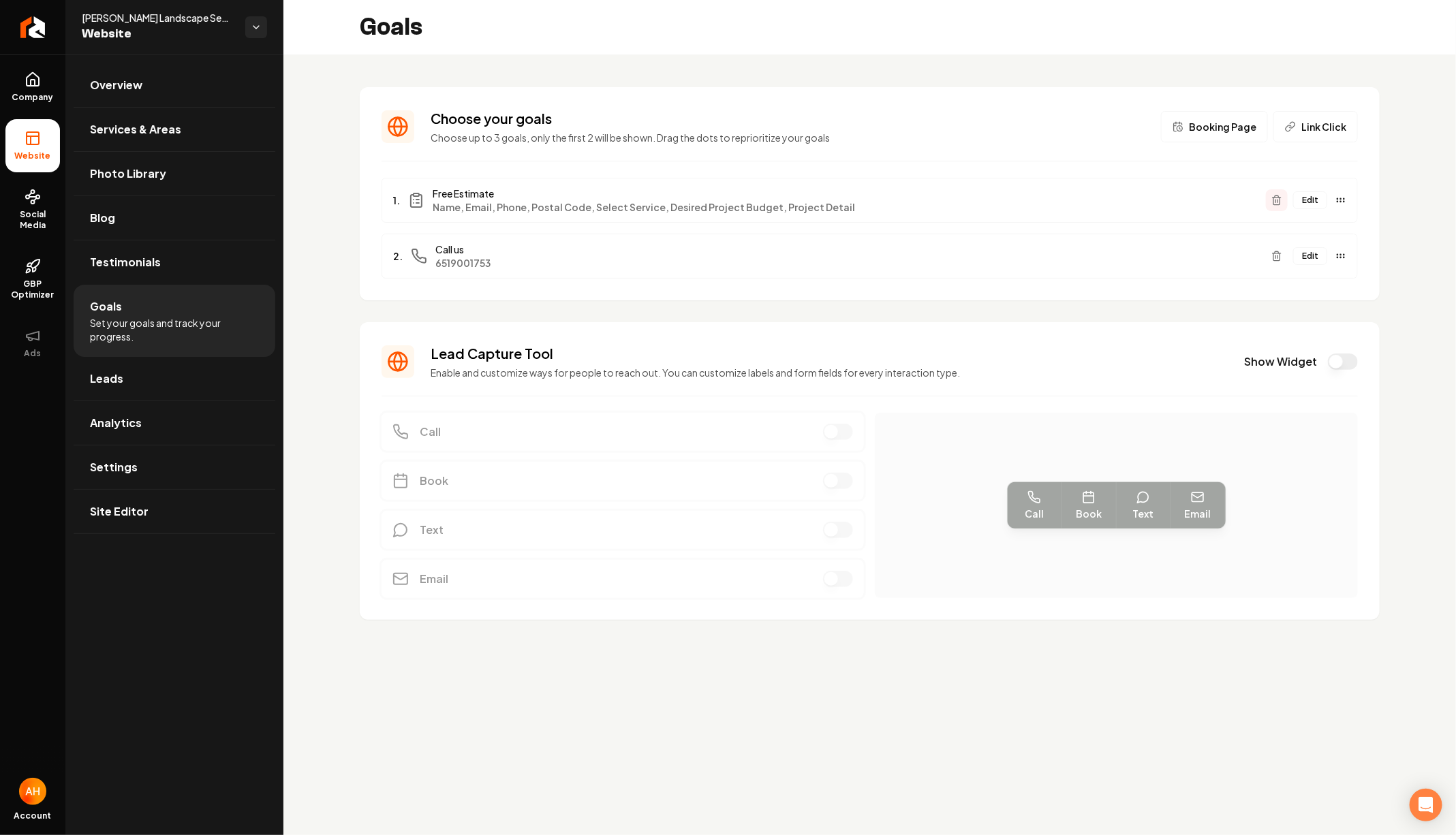
click at [1288, 196] on button "Main content area" at bounding box center [1276, 200] width 22 height 22
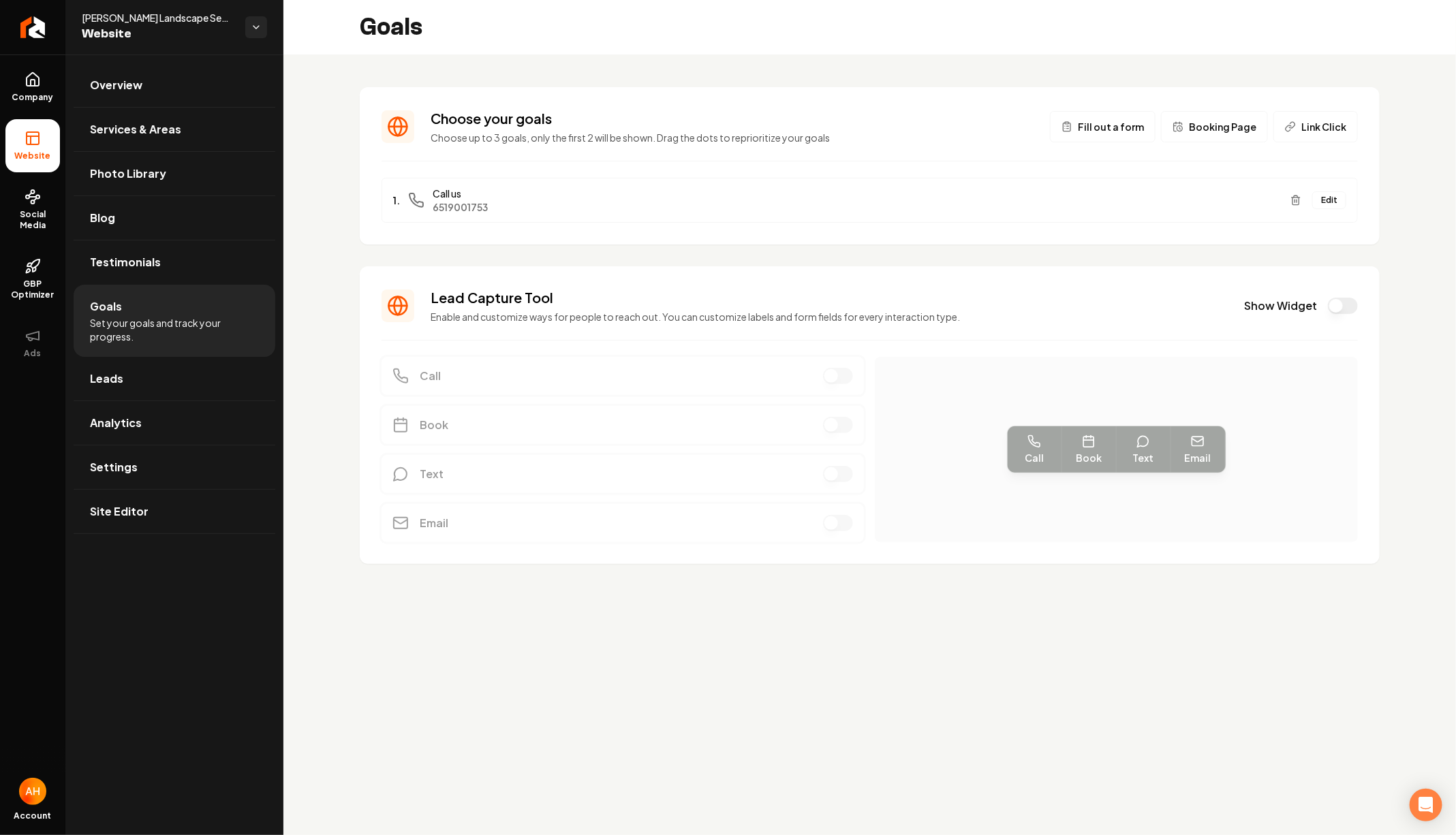
click at [1204, 129] on span "Booking Page" at bounding box center [1222, 126] width 68 height 14
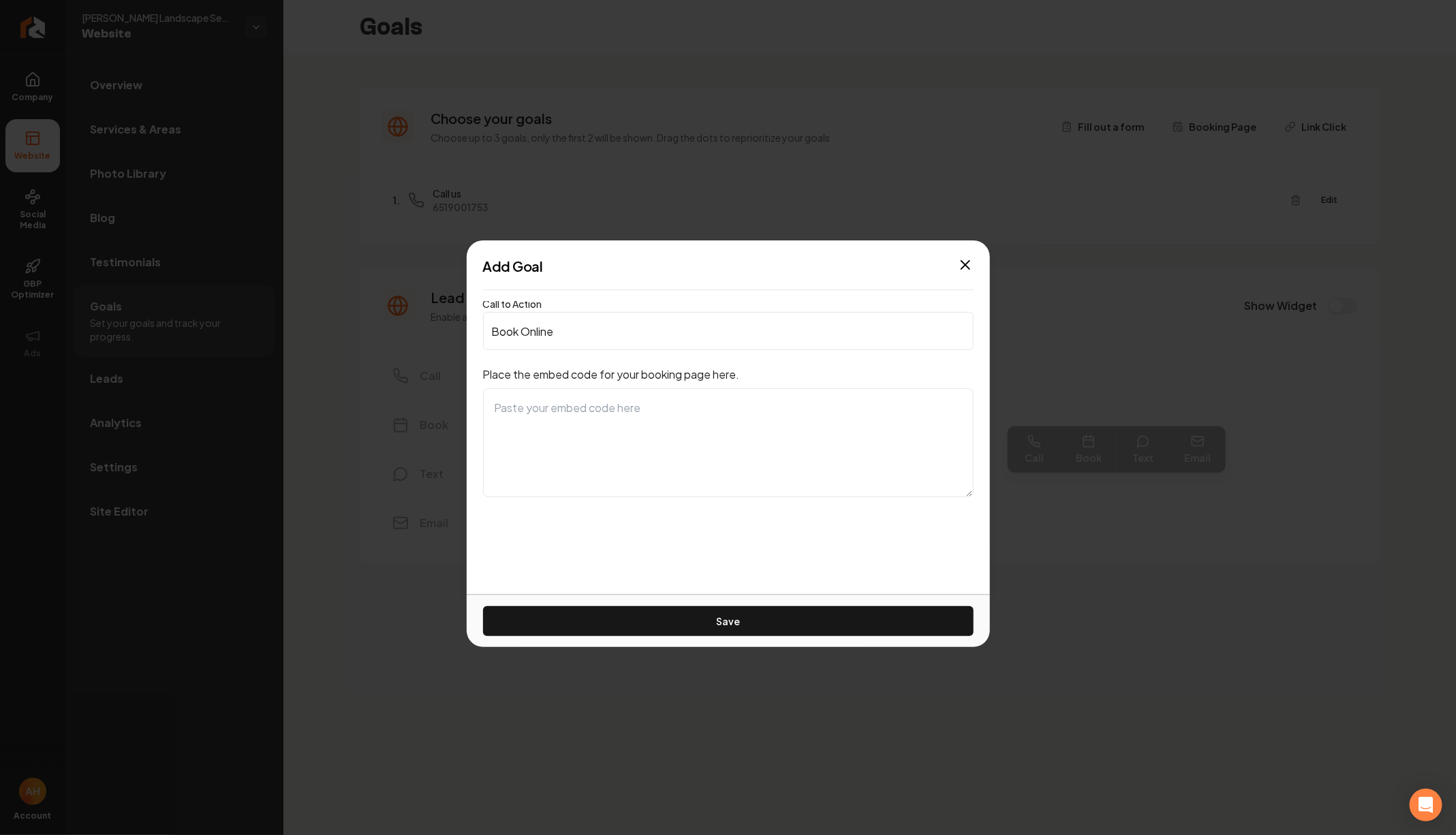
click at [760, 408] on textarea at bounding box center [728, 442] width 490 height 109
paste textarea "<div id="f0c100bf-0db1-49e1-a112-dbe672bae99a"></div><link rel="stylesheet" hre…"
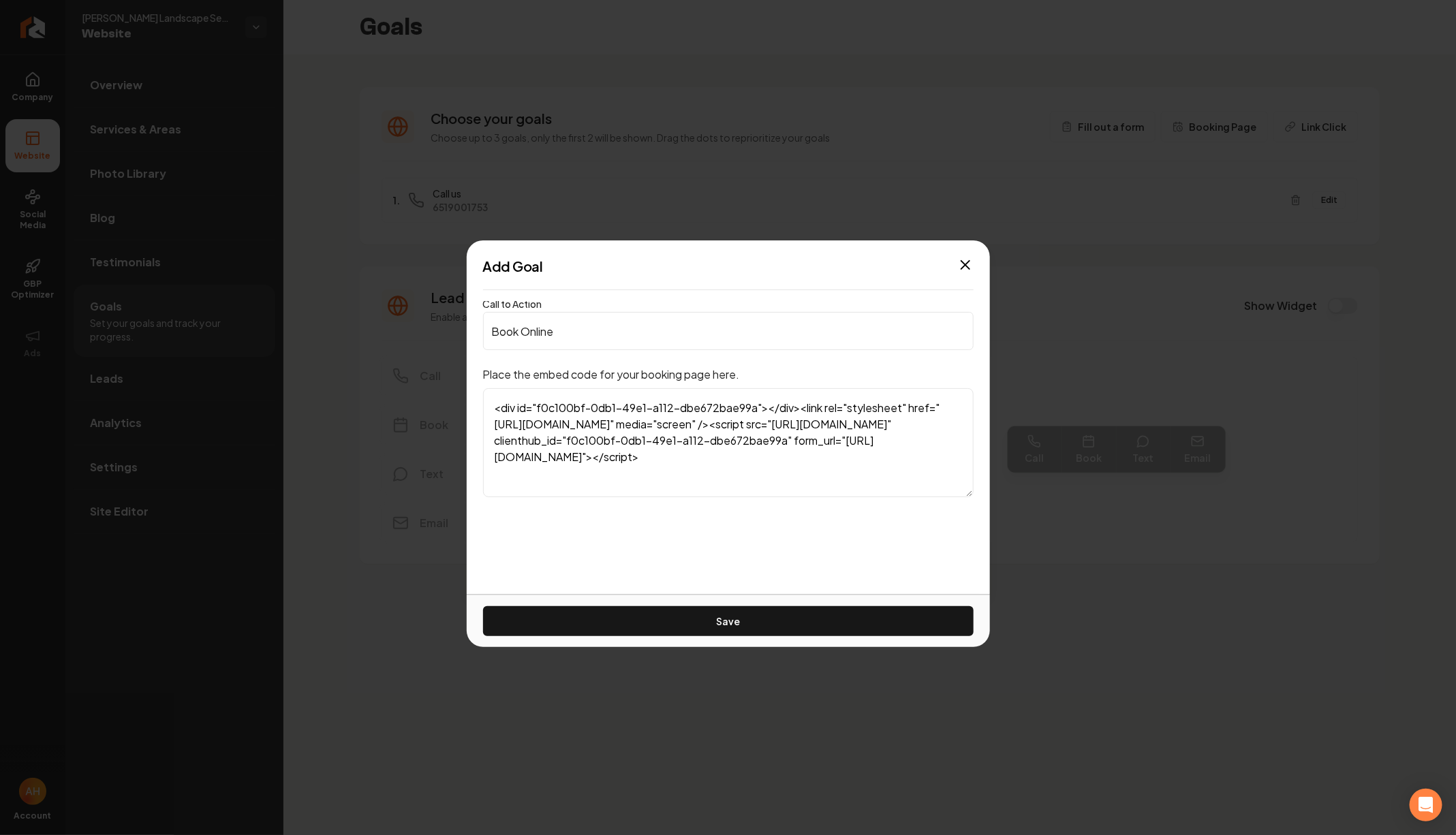
scroll to position [15, 0]
type textarea "<div id="f0c100bf-0db1-49e1-a112-dbe672bae99a"></div><link rel="stylesheet" hre…"
click at [766, 614] on button "Save" at bounding box center [728, 621] width 490 height 30
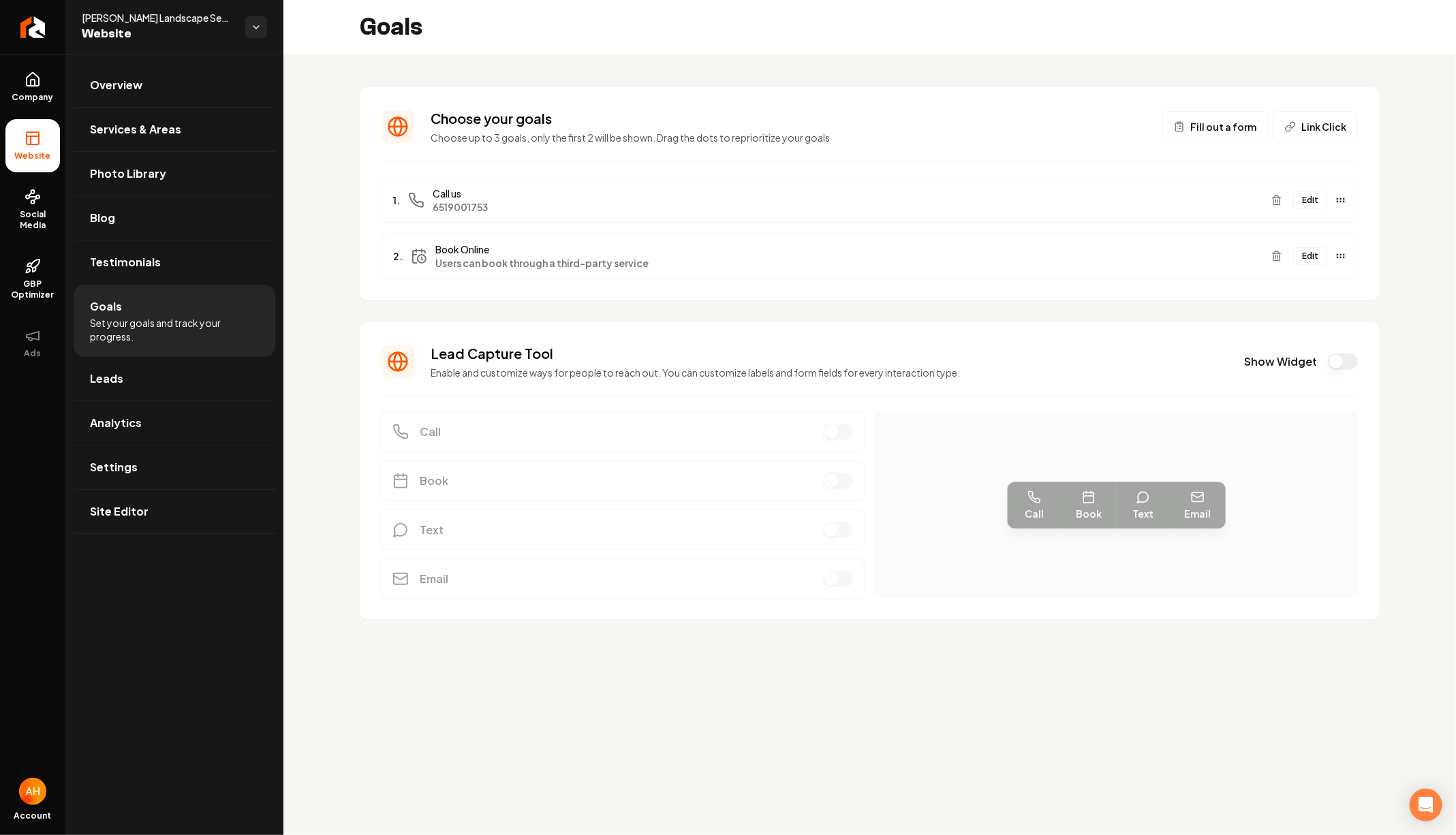
click at [182, 58] on ul "Overview Services & Areas Photo Library Blog Testimonials Goals Set your goals …" at bounding box center [175, 297] width 218 height 487
click at [182, 82] on link "Overview" at bounding box center [174, 85] width 202 height 43
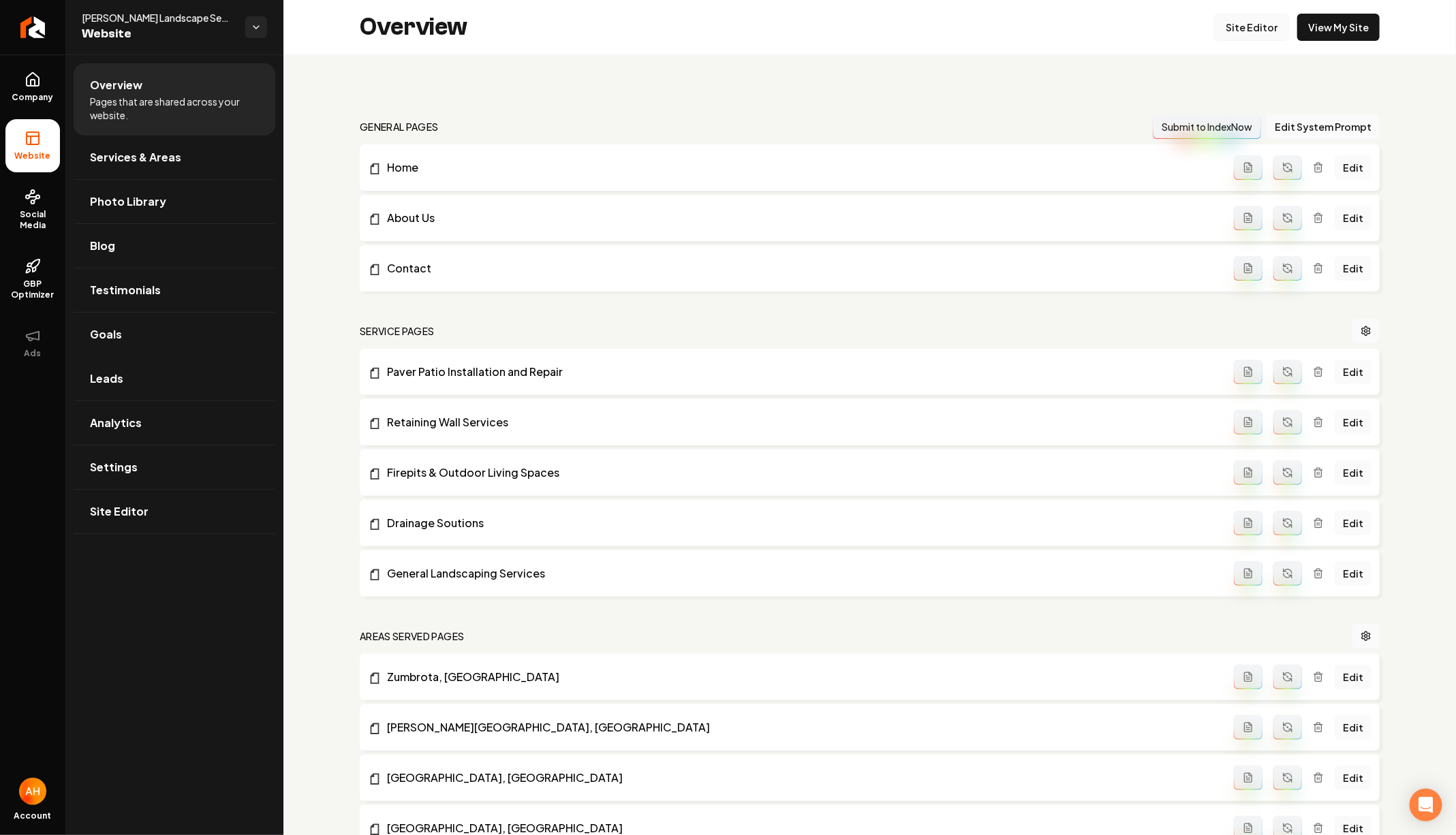
click at [1208, 35] on div "Overview Site Editor View My Site" at bounding box center [870, 27] width 1172 height 54
click at [1229, 20] on link "Site Editor" at bounding box center [1251, 27] width 75 height 27
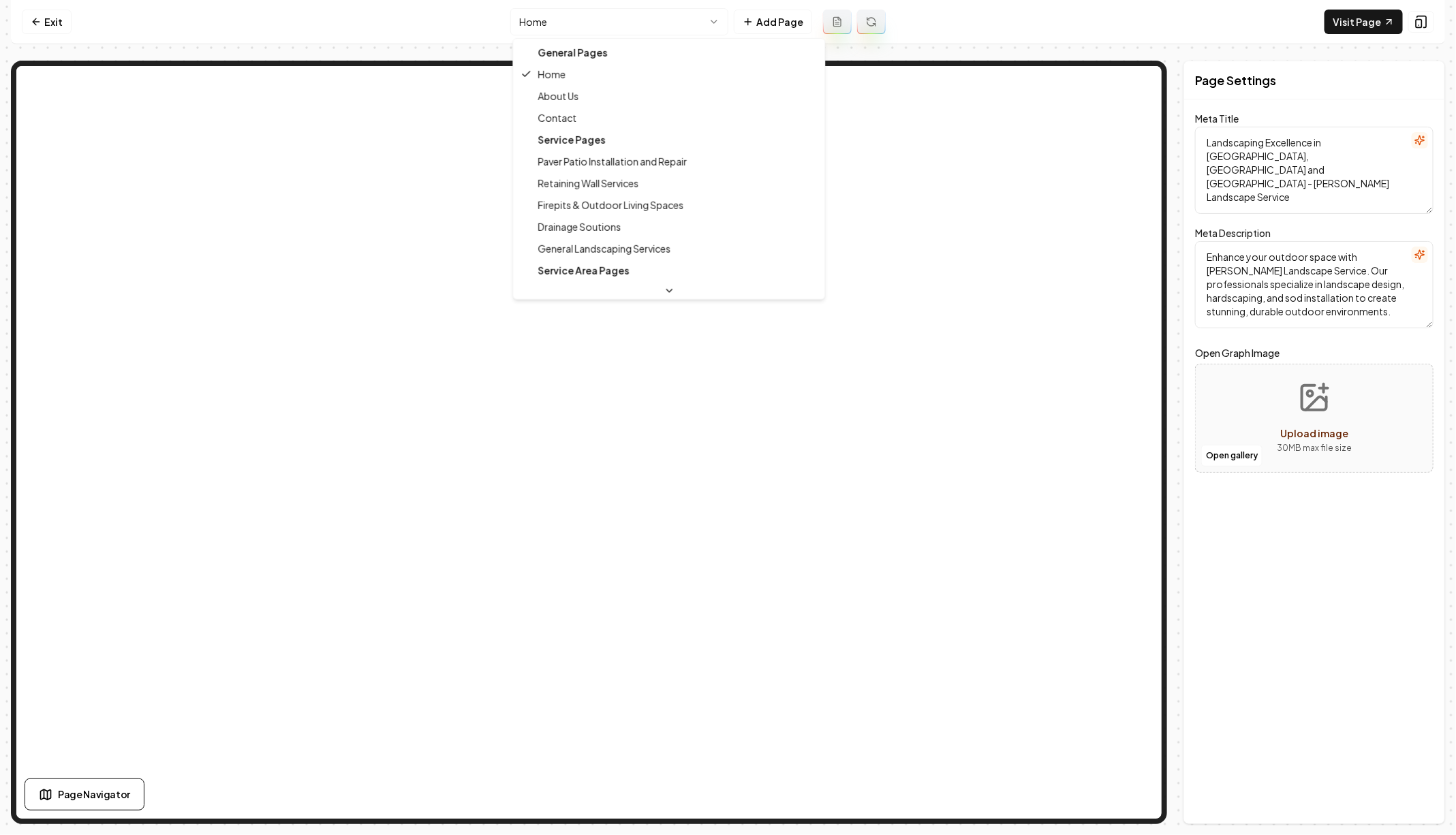
click at [607, 27] on html "Computer Required This feature is only available on a computer. Please switch t…" at bounding box center [728, 417] width 1456 height 835
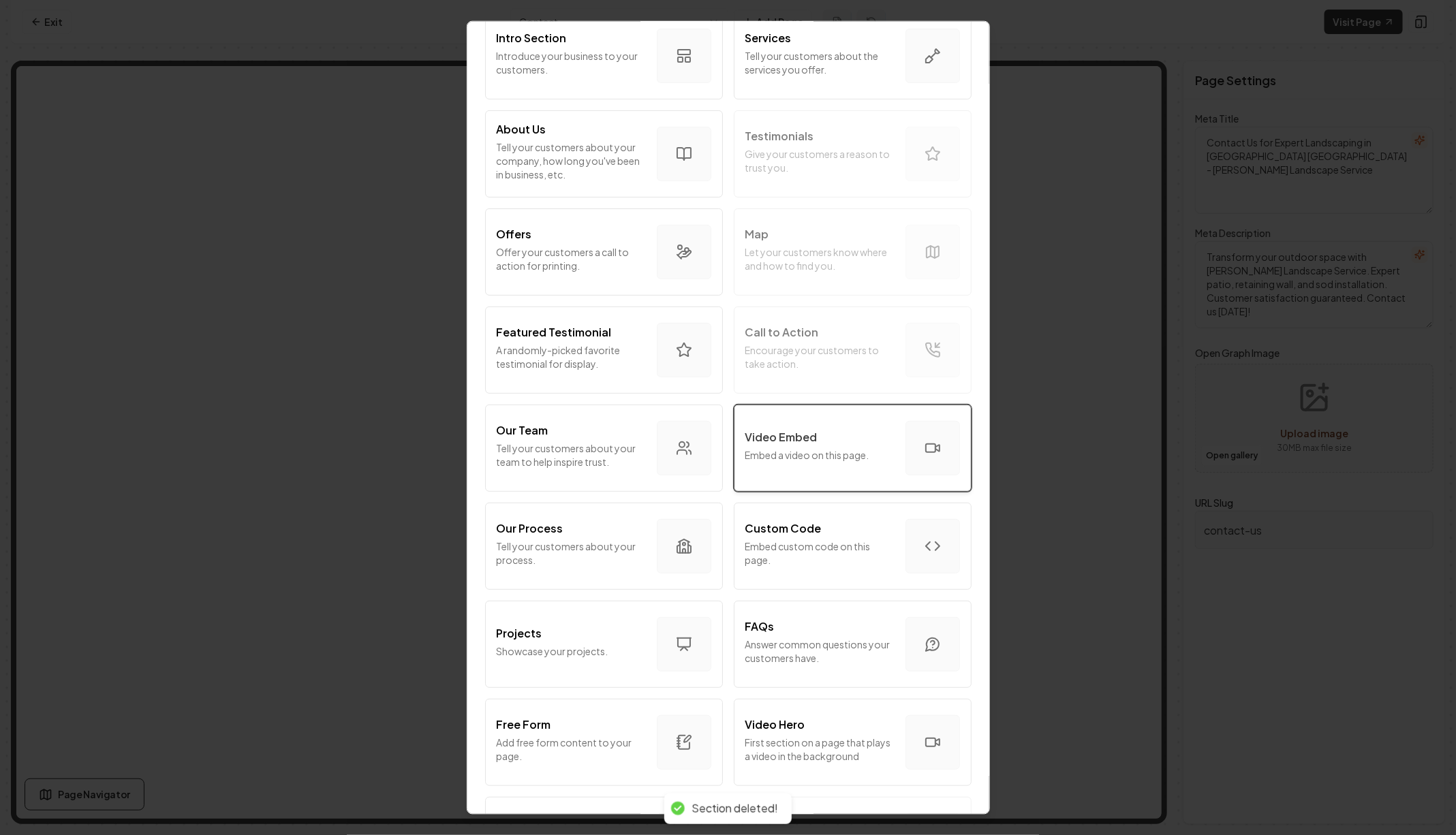
scroll to position [113, 0]
click at [765, 559] on p "Embed custom code on this page." at bounding box center [820, 551] width 150 height 27
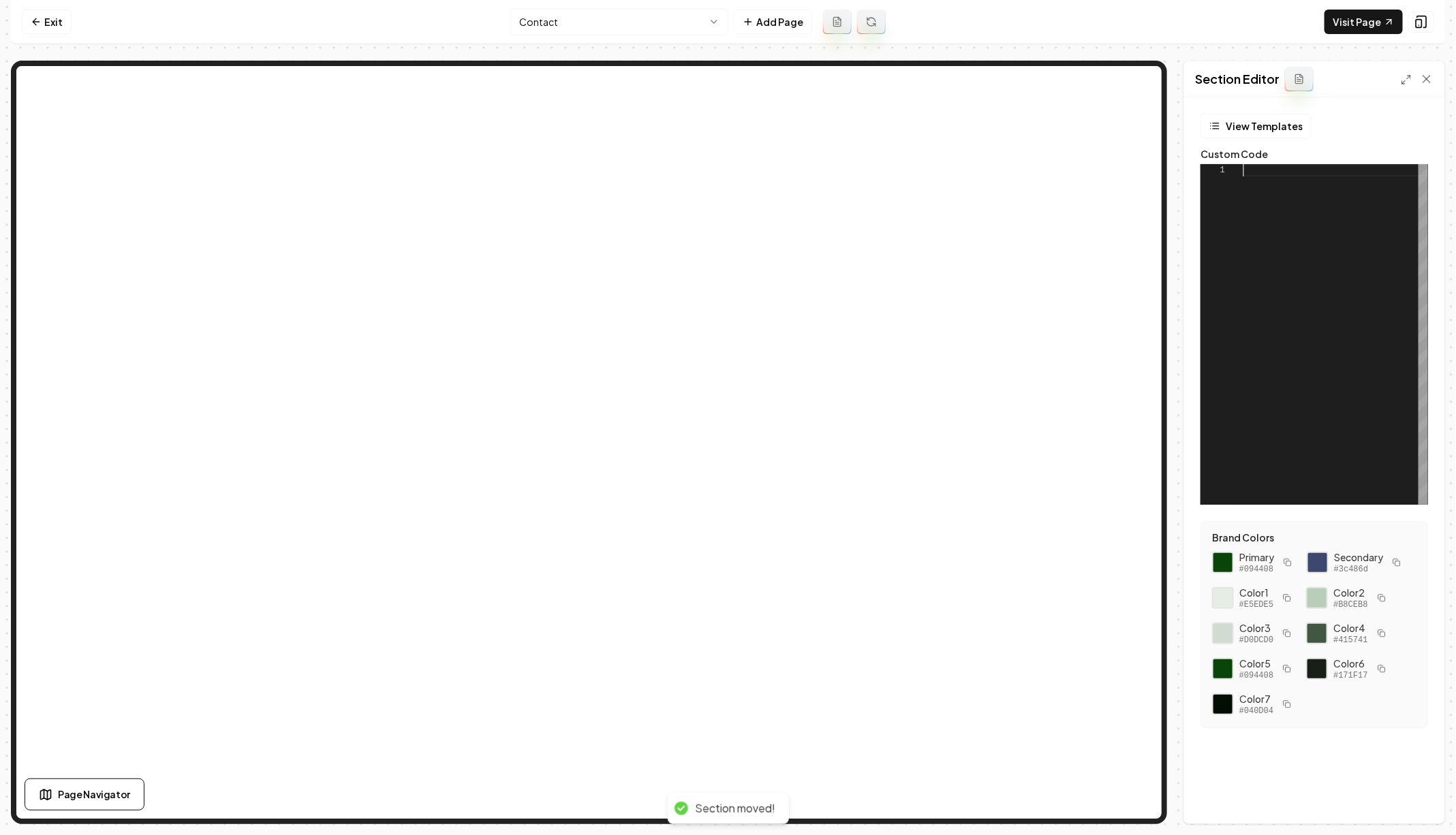
click at [1339, 226] on div at bounding box center [1335, 334] width 185 height 341
click at [1408, 802] on button "Save" at bounding box center [1414, 799] width 41 height 24
type textarea "**********"
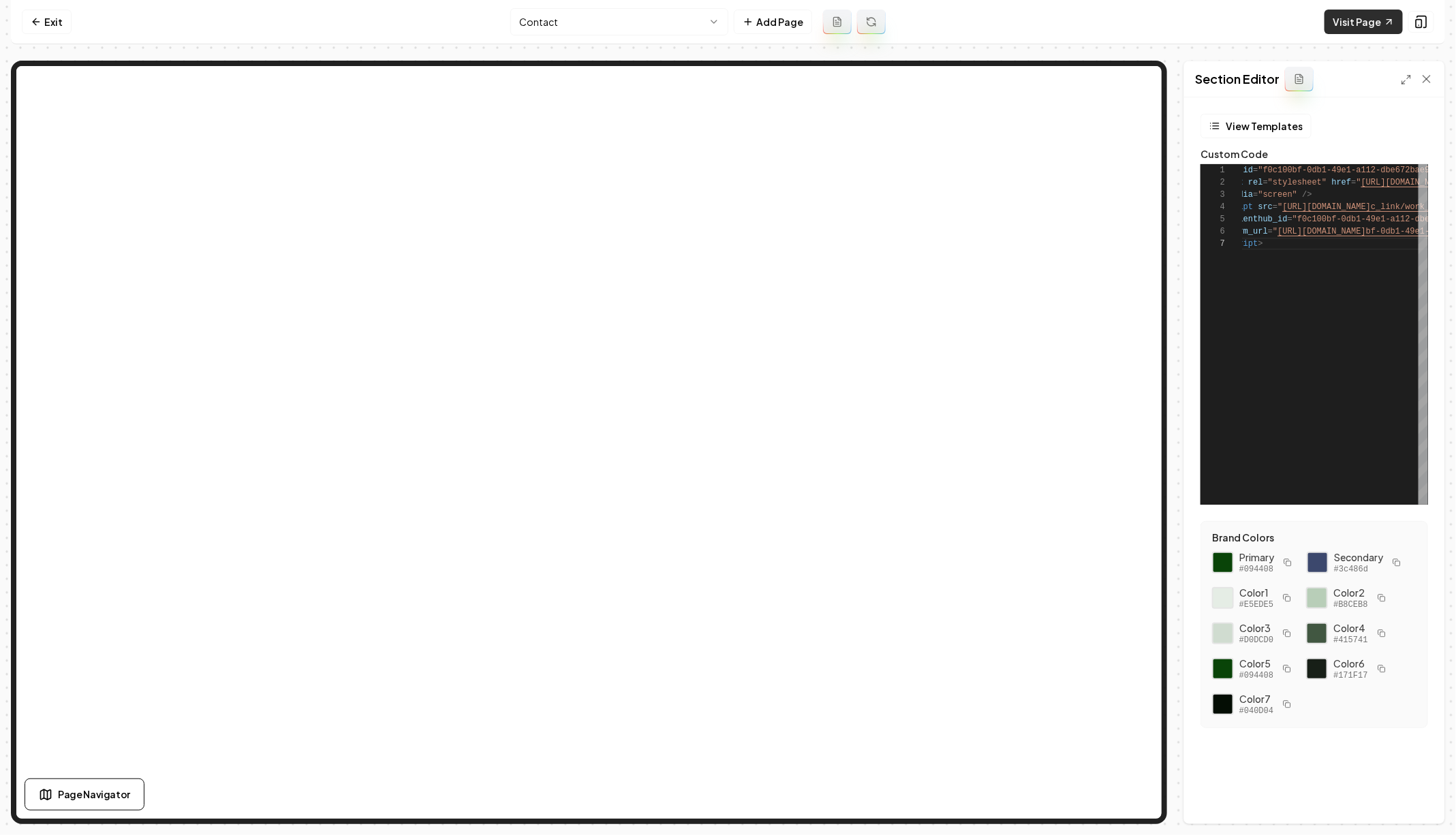
click at [1348, 20] on link "Visit Page" at bounding box center [1363, 21] width 78 height 24
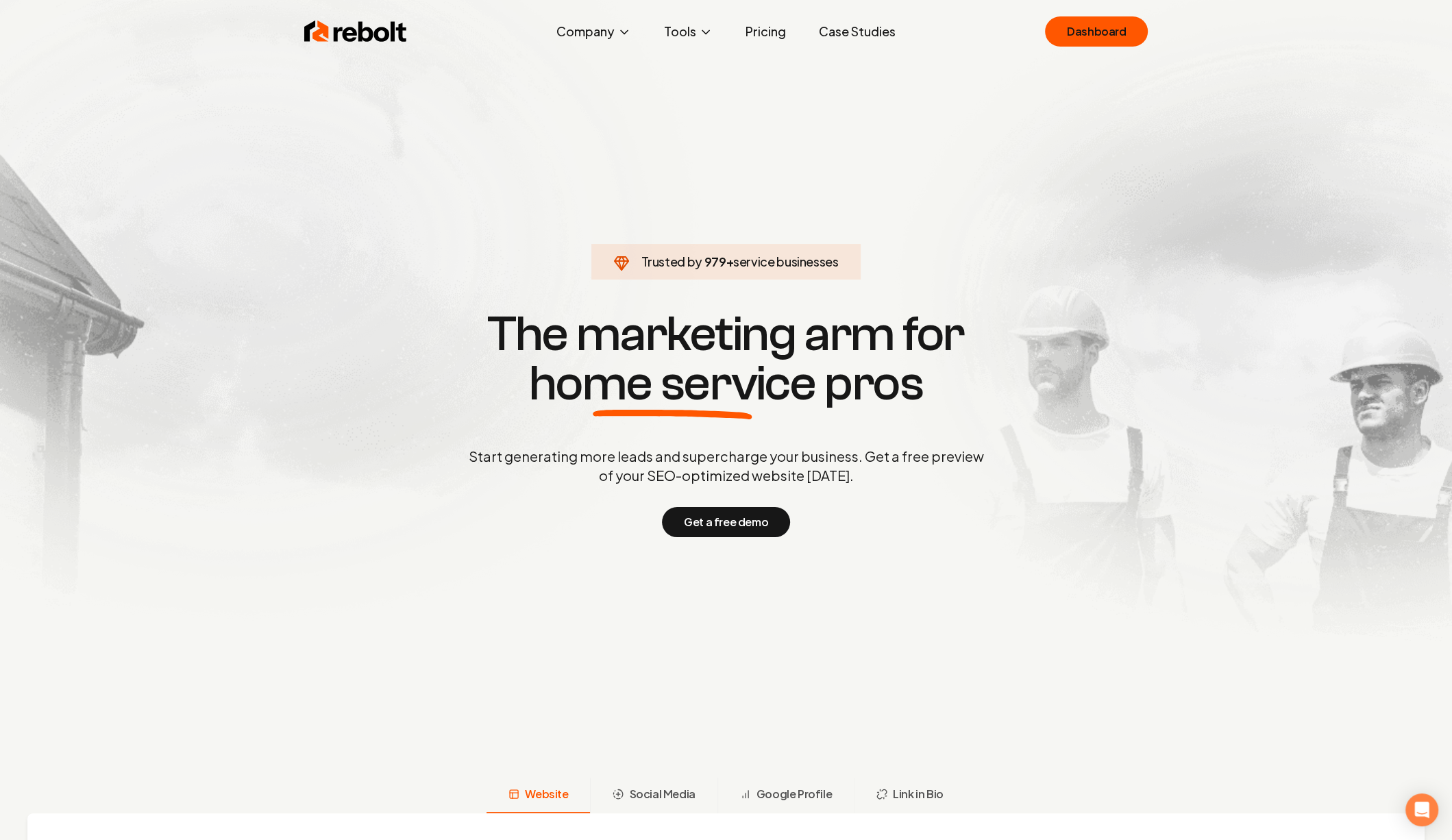
click link "Dashboard" at bounding box center [1097, 31] width 103 height 30
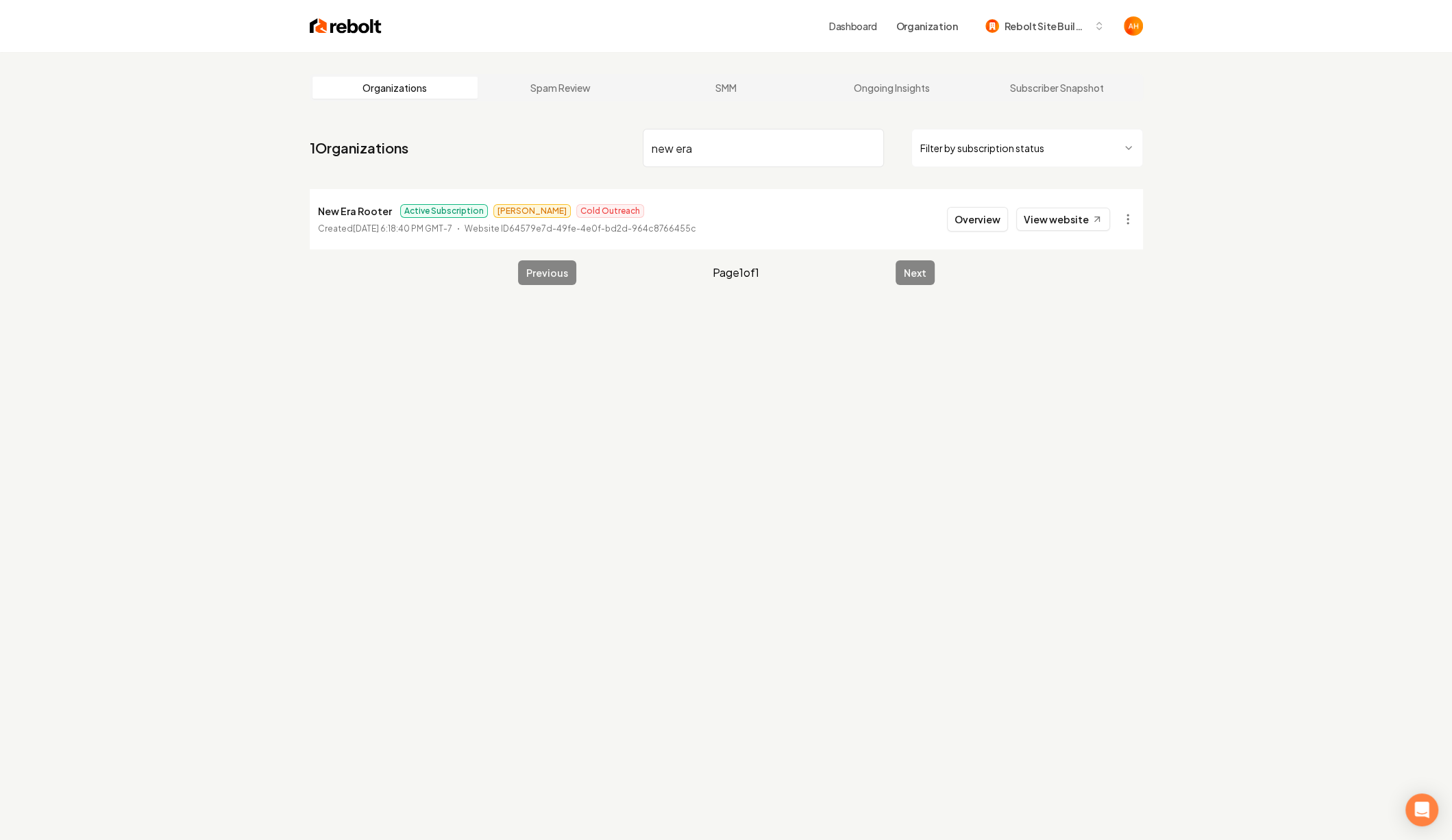
type input "new era"
click at [1069, 214] on link "View website" at bounding box center [1063, 219] width 94 height 23
